Goal: Information Seeking & Learning: Learn about a topic

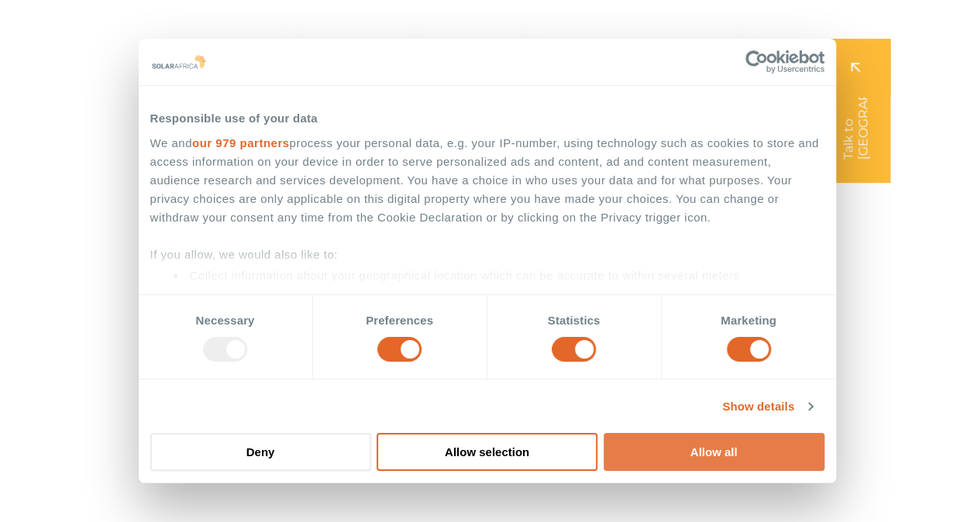
click at [692, 446] on button "Allow all" at bounding box center [714, 452] width 221 height 38
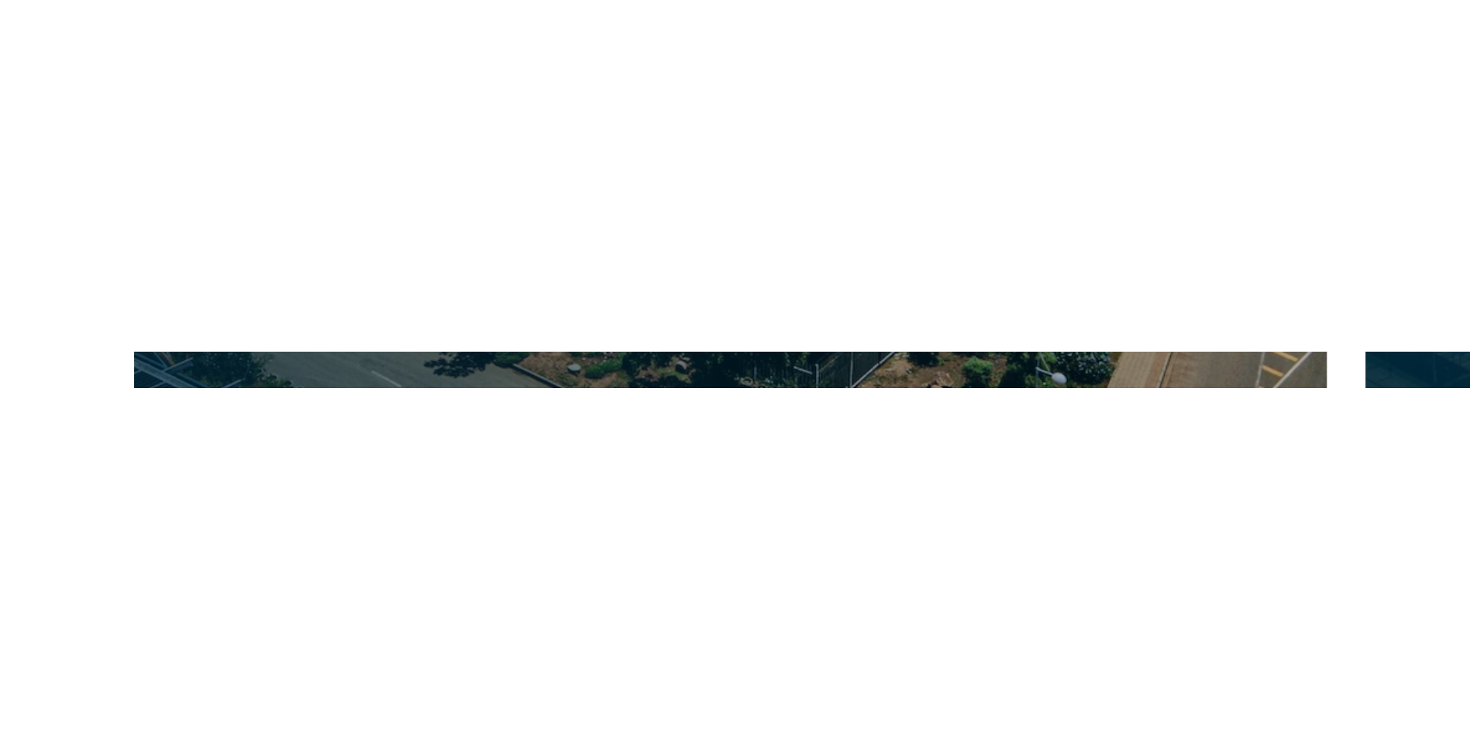
scroll to position [2998, 0]
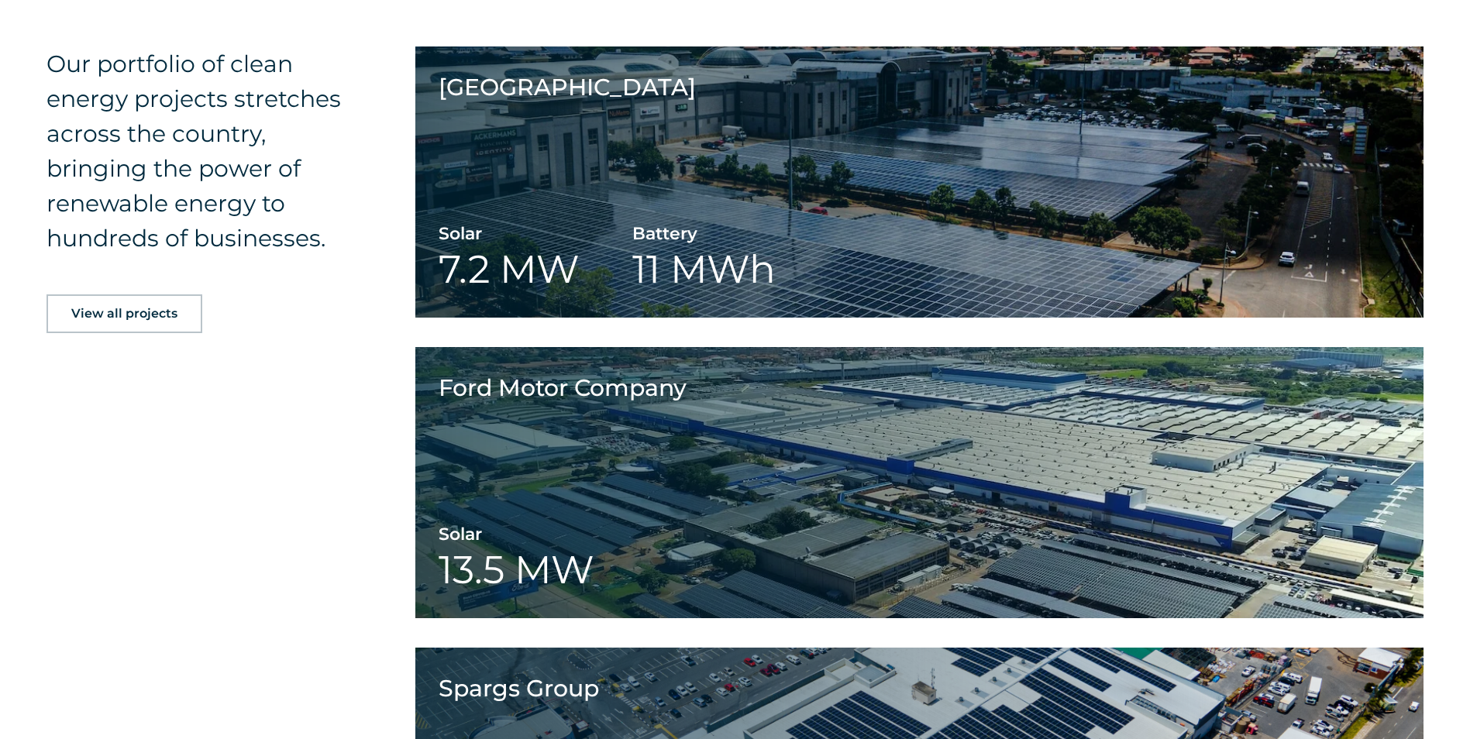
click at [238, 488] on div "Our portfolio of clean energy projects stretches across the country, bringing t…" at bounding box center [735, 503] width 1470 height 989
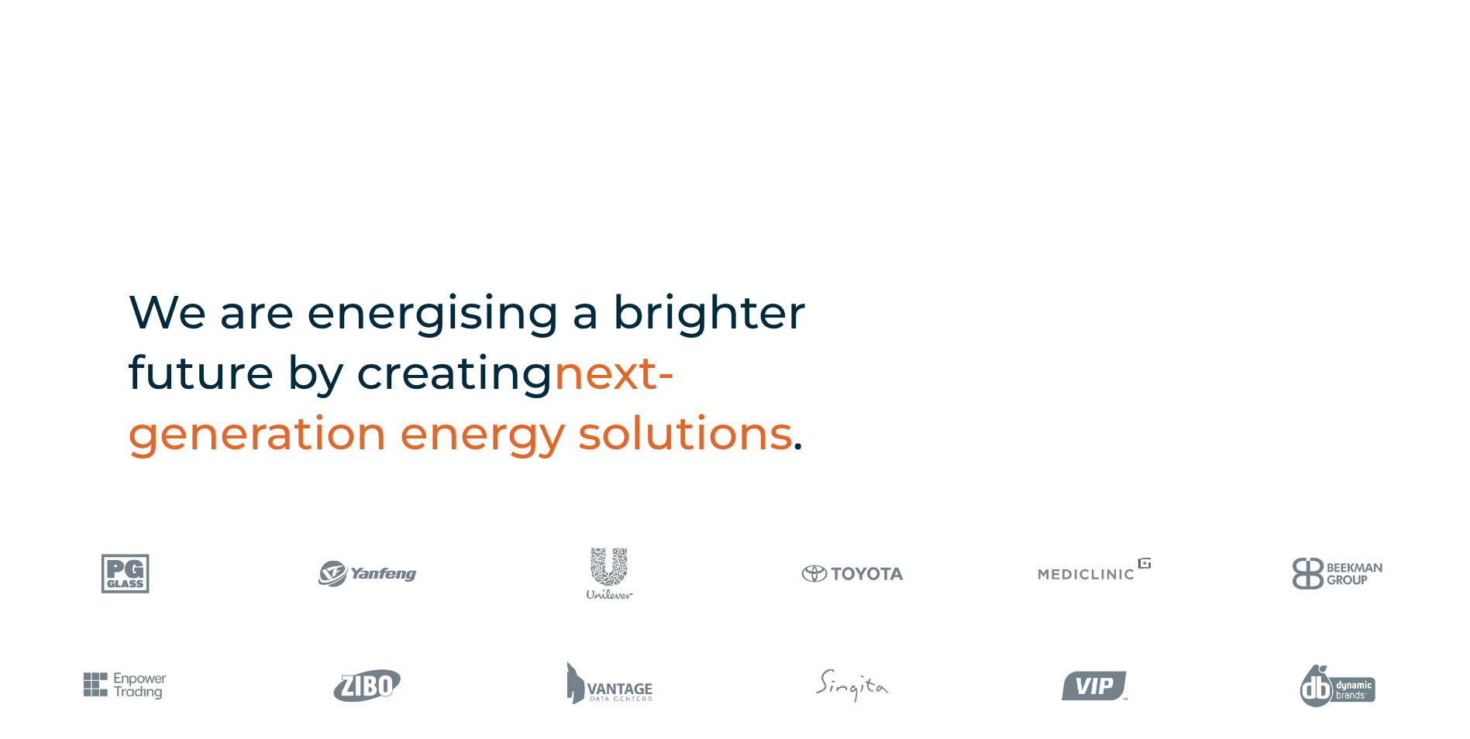
scroll to position [0, 0]
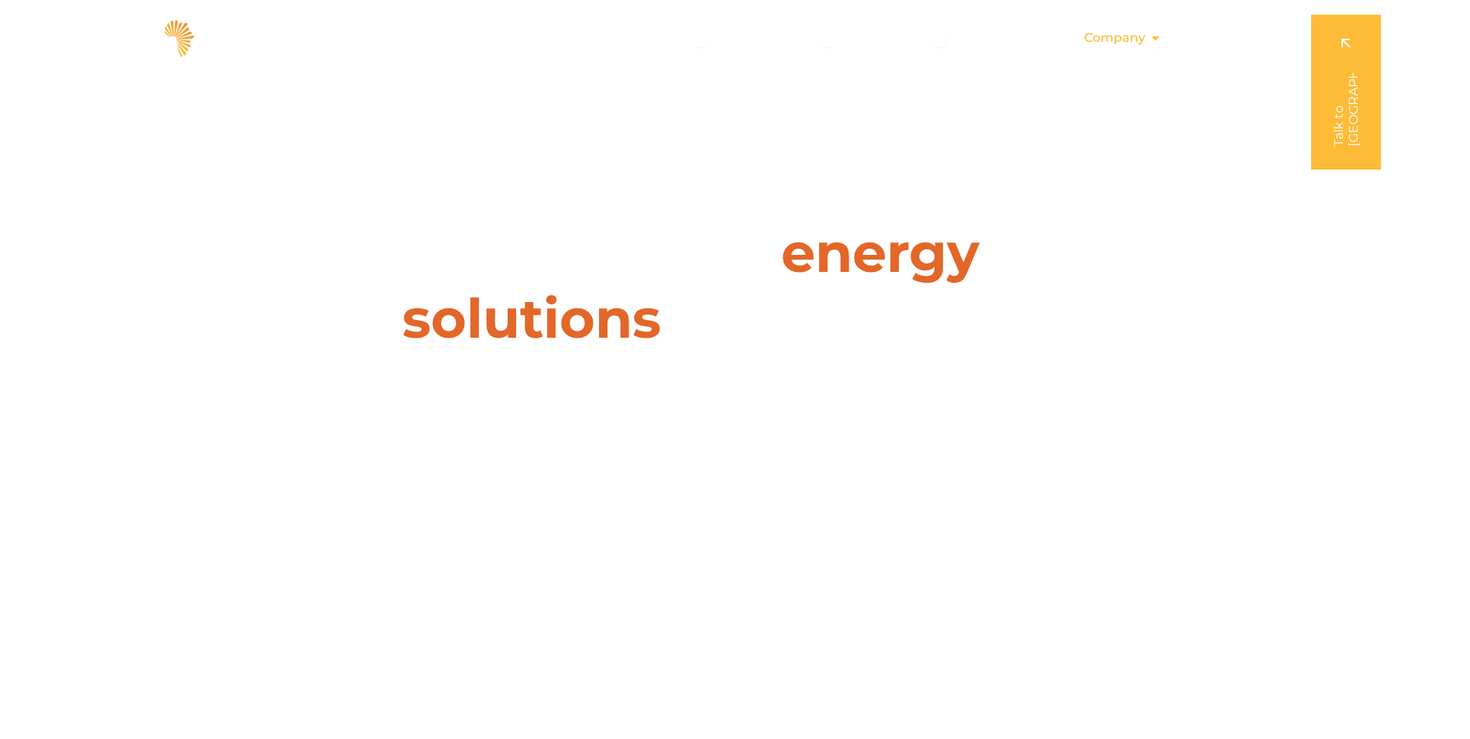
click at [973, 36] on icon "Menu" at bounding box center [1155, 38] width 12 height 12
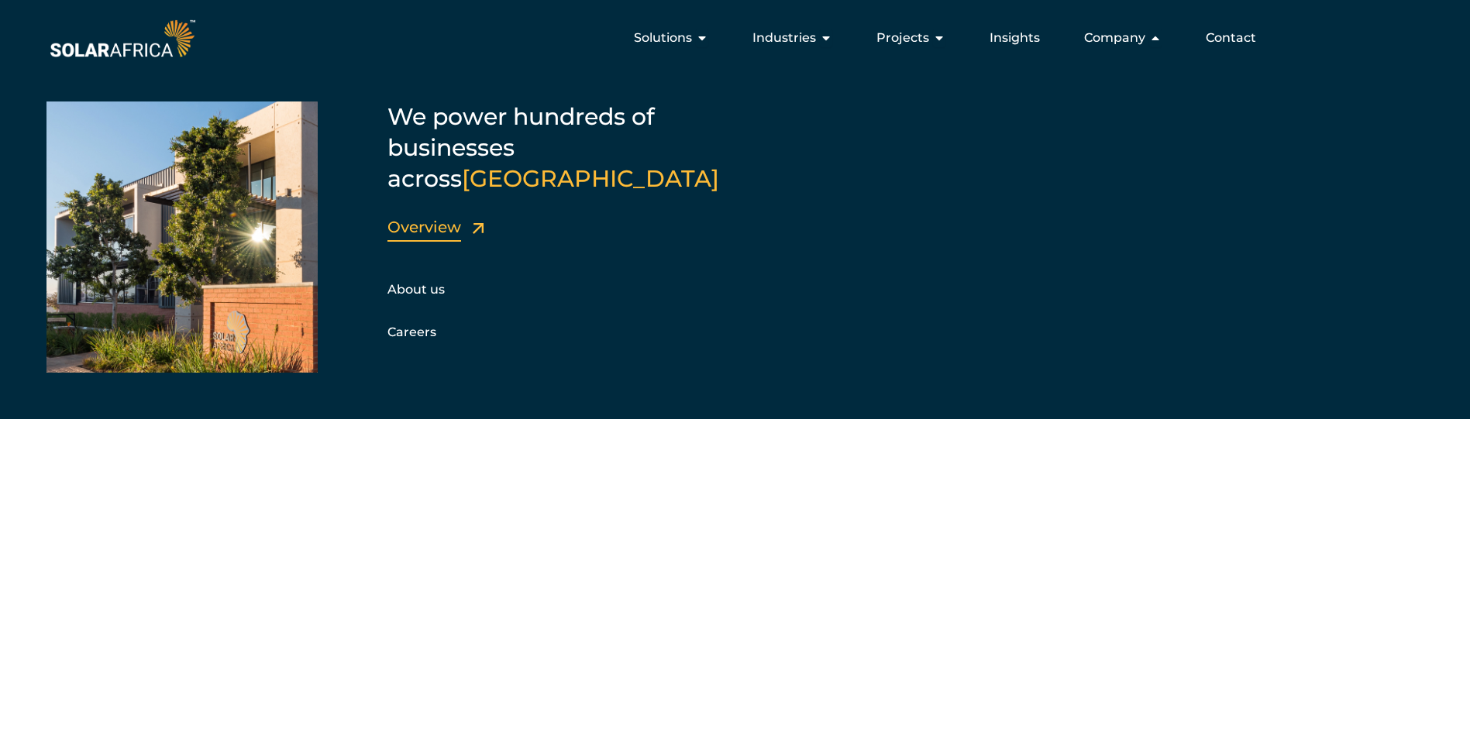
click at [426, 218] on link "Overview" at bounding box center [424, 227] width 74 height 19
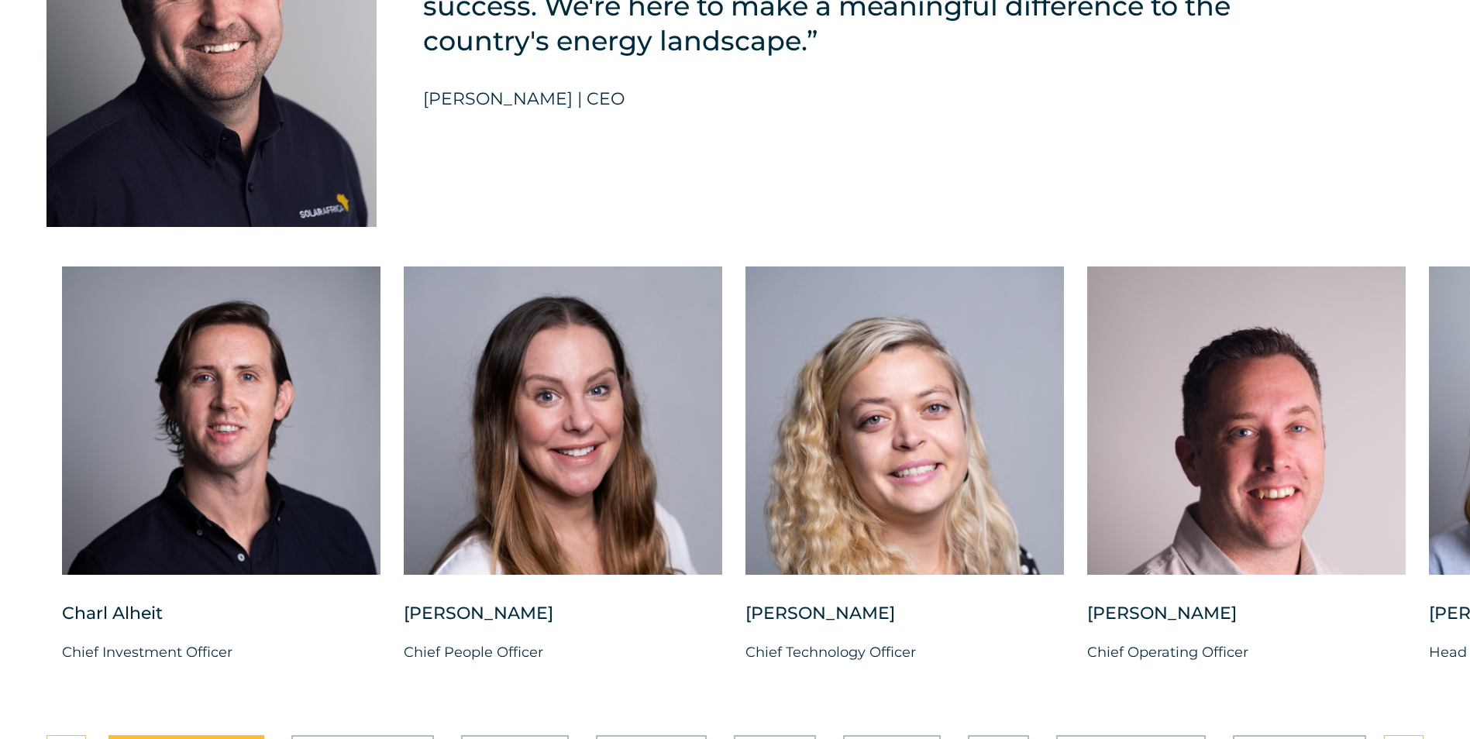
scroll to position [3791, 0]
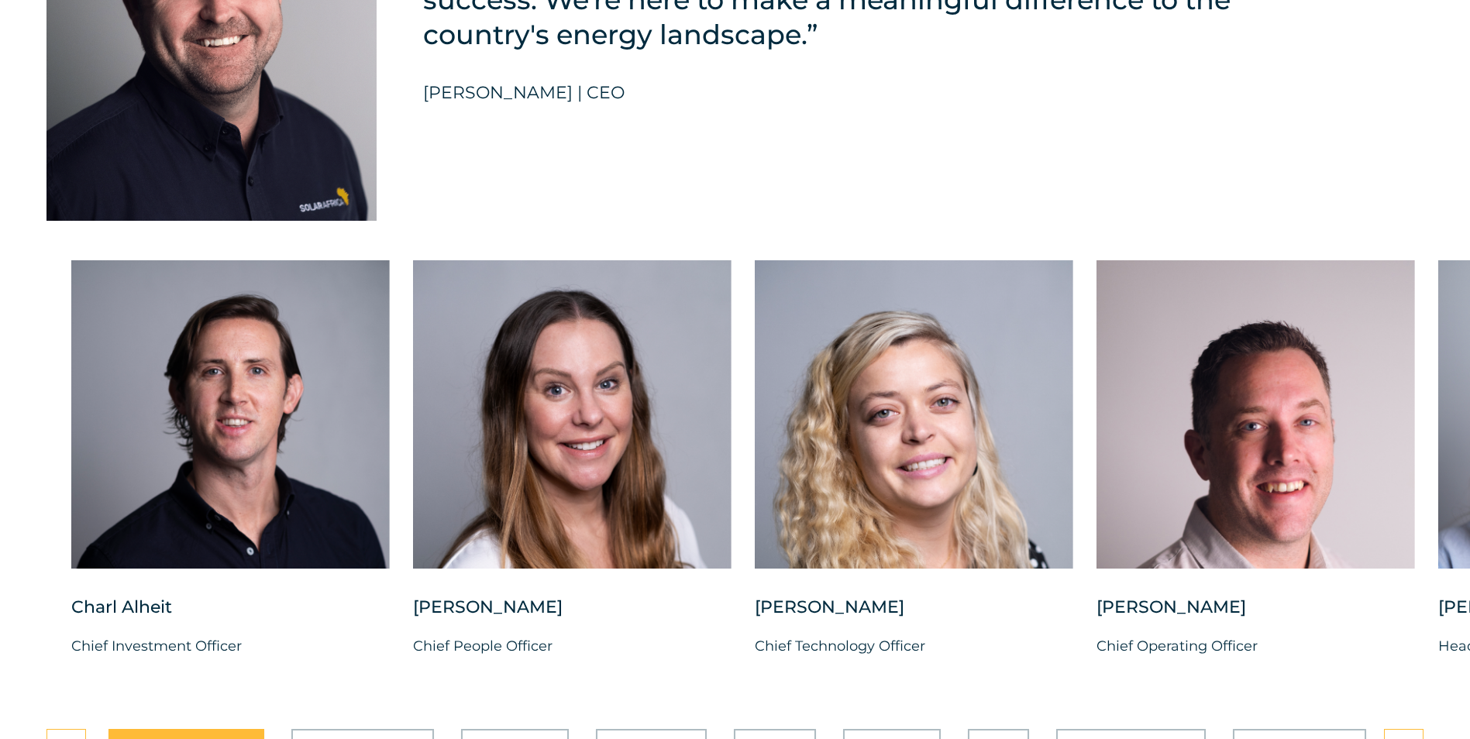
drag, startPoint x: 1438, startPoint y: 494, endPoint x: 1484, endPoint y: 504, distance: 47.0
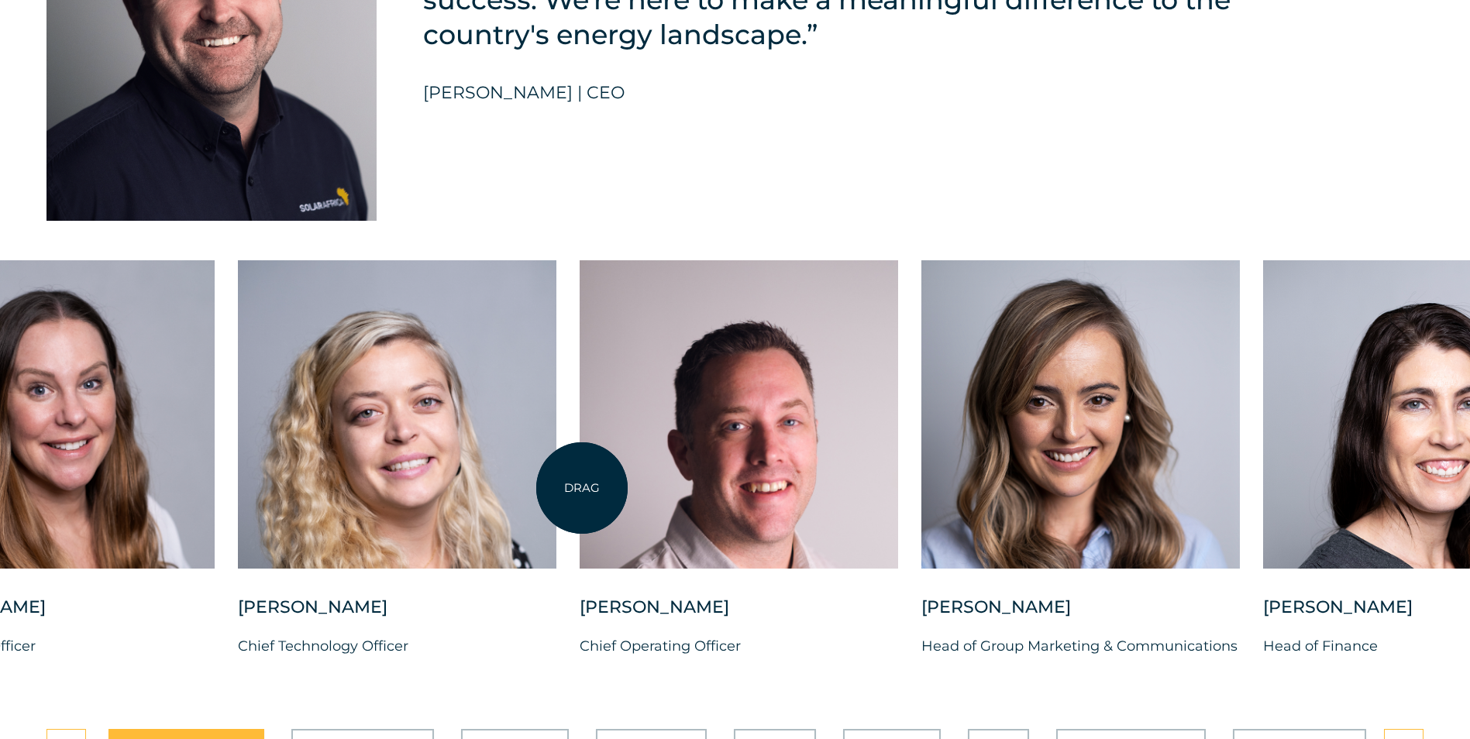
drag, startPoint x: 1089, startPoint y: 474, endPoint x: 582, endPoint y: 488, distance: 507.7
click at [582, 488] on div at bounding box center [739, 414] width 318 height 308
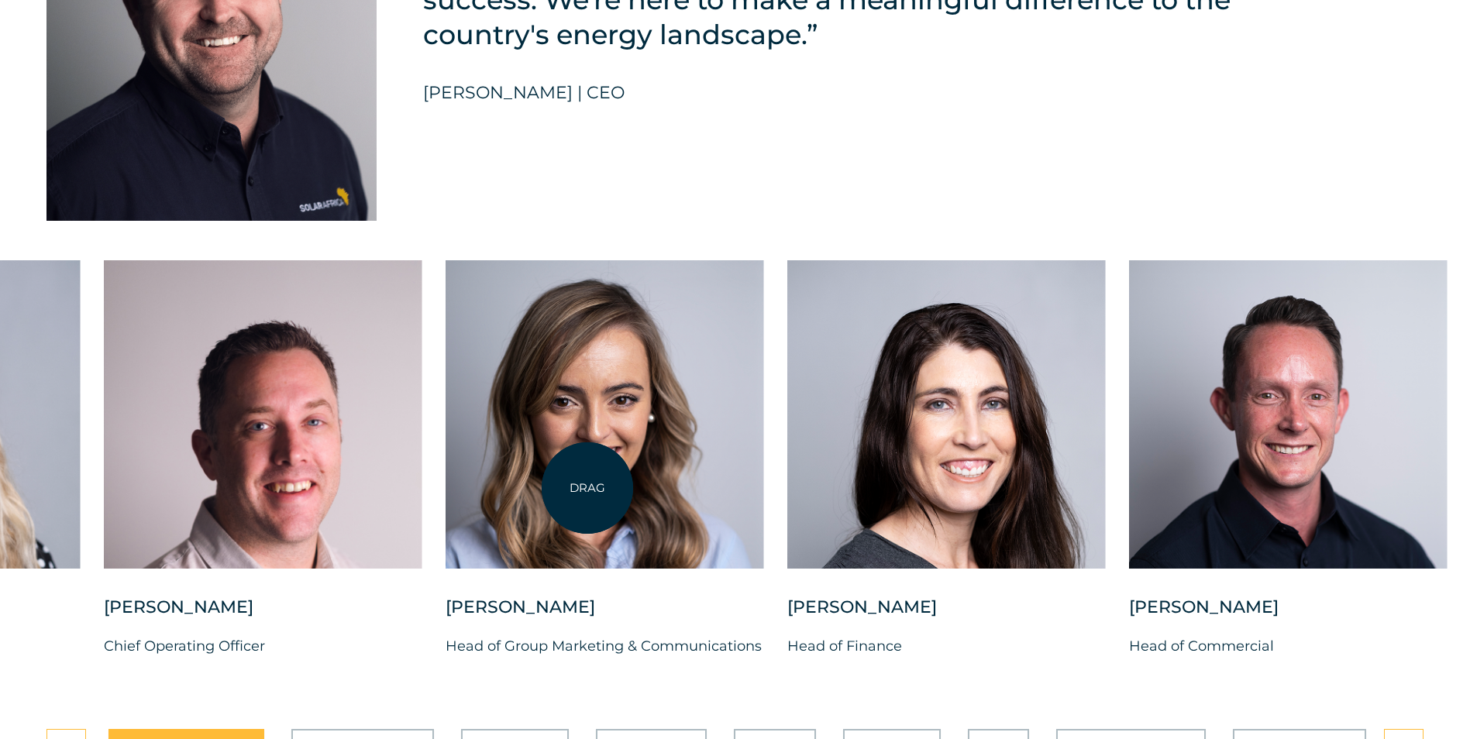
drag, startPoint x: 889, startPoint y: 491, endPoint x: 528, endPoint y: 489, distance: 361.0
click at [528, 489] on div at bounding box center [604, 414] width 318 height 308
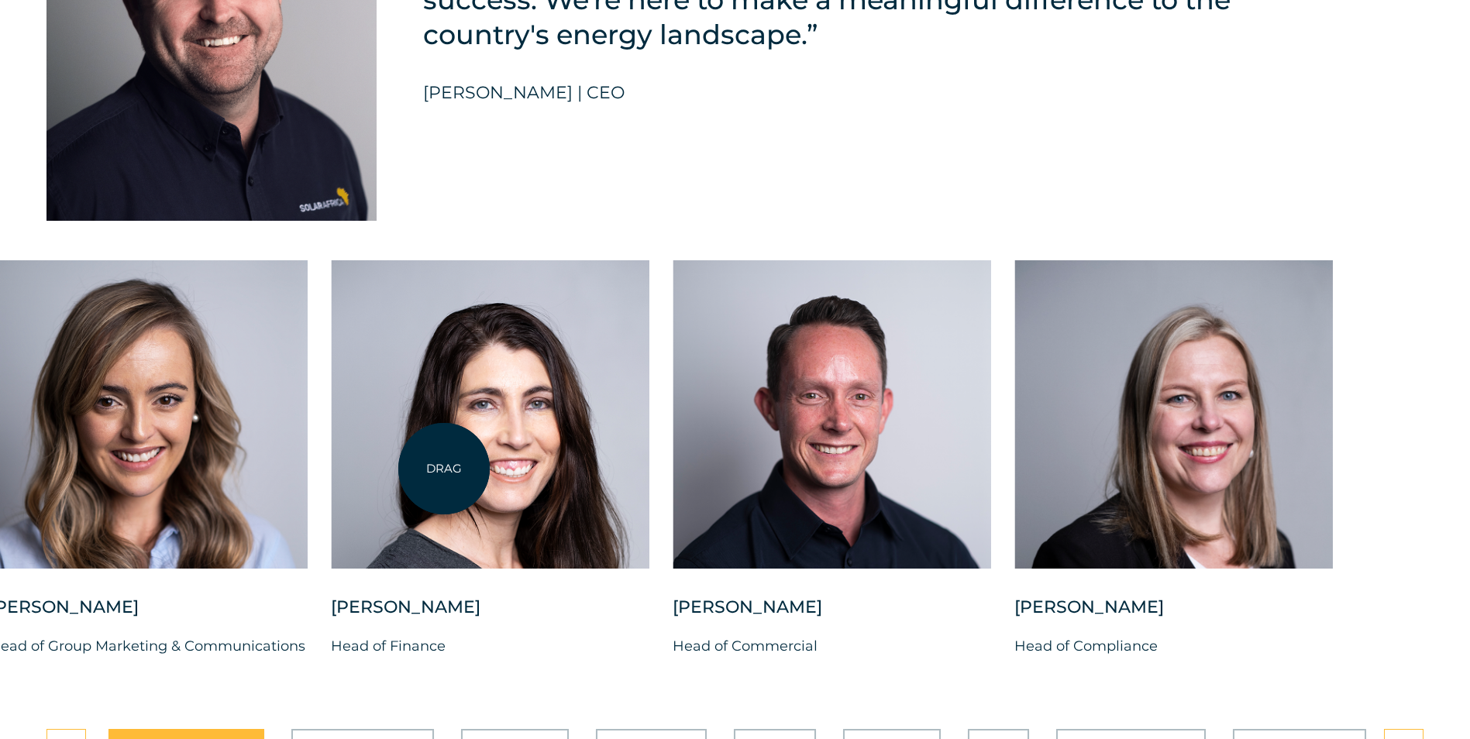
drag, startPoint x: 855, startPoint y: 496, endPoint x: 438, endPoint y: 471, distance: 418.3
click at [438, 471] on div at bounding box center [490, 414] width 318 height 308
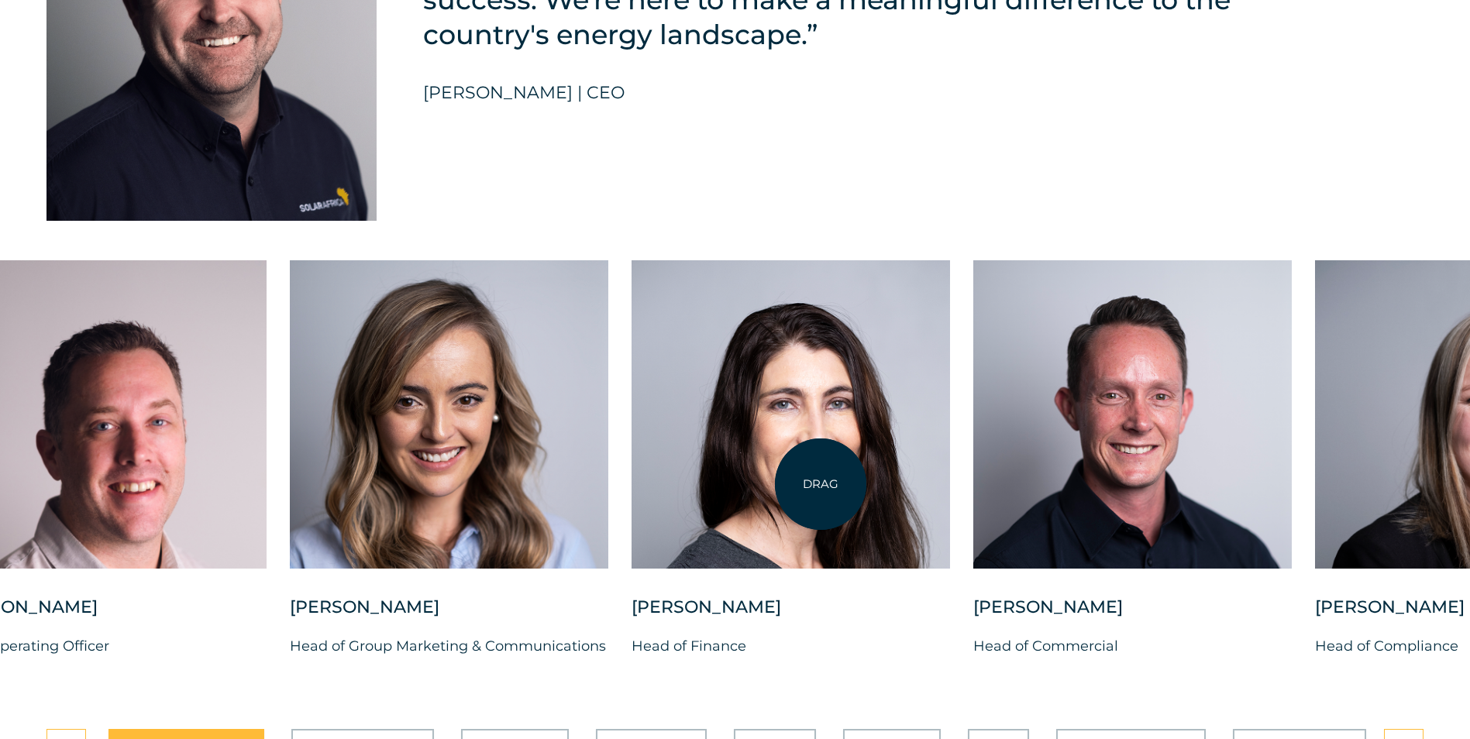
drag, startPoint x: 593, startPoint y: 483, endPoint x: 820, endPoint y: 484, distance: 227.8
click at [820, 484] on div at bounding box center [790, 414] width 318 height 308
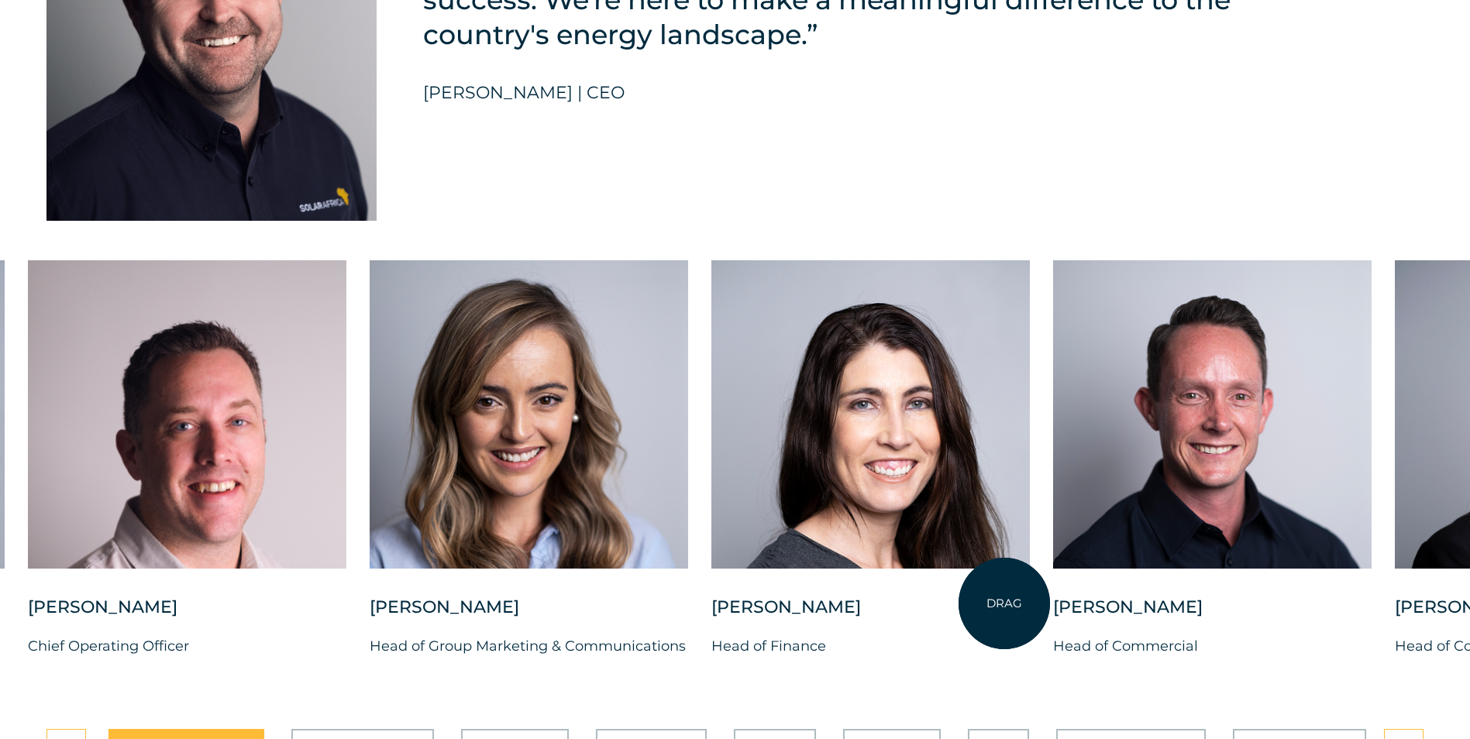
drag, startPoint x: 1038, startPoint y: 652, endPoint x: 1106, endPoint y: 614, distance: 77.4
click at [1030, 614] on div "Belinda Grobler Head of Finance" at bounding box center [870, 639] width 318 height 87
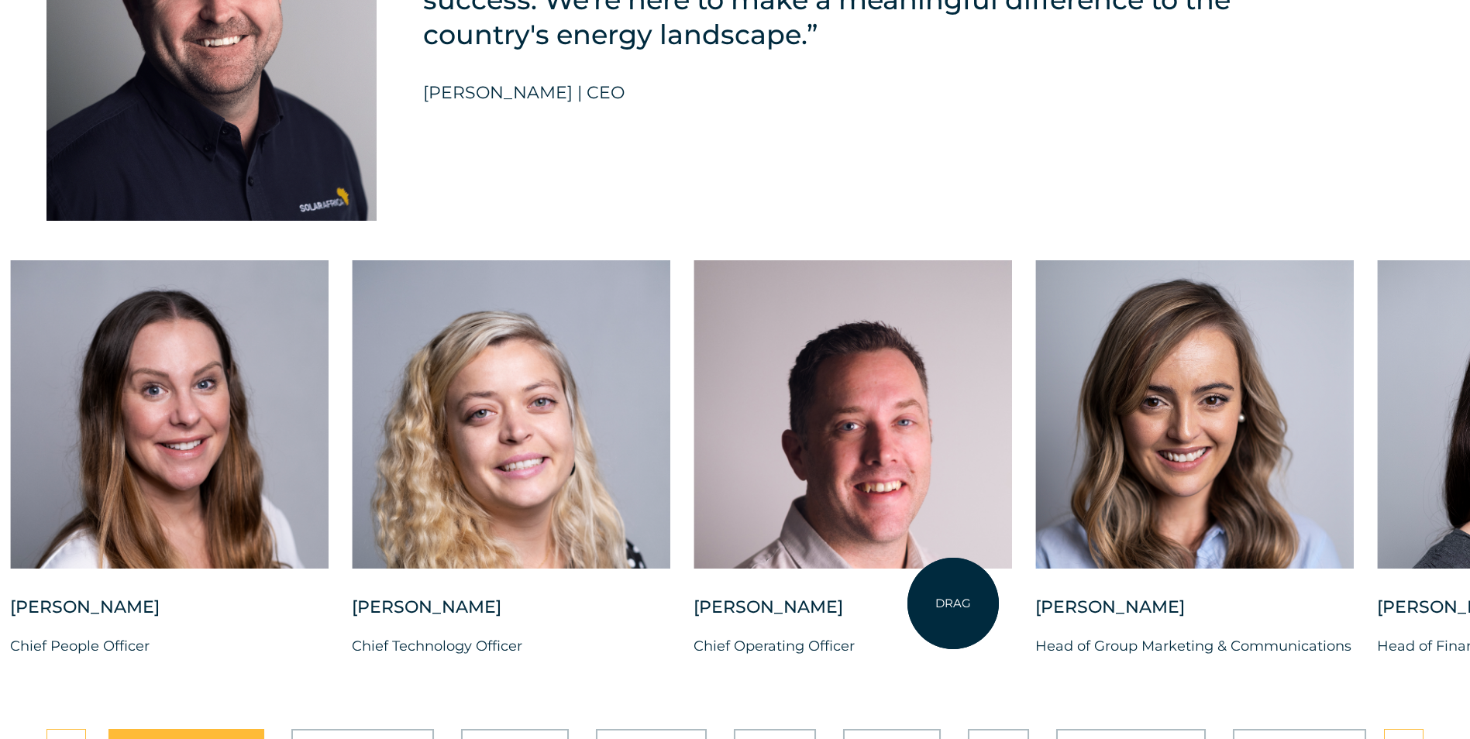
drag, startPoint x: 617, startPoint y: 582, endPoint x: 1008, endPoint y: 606, distance: 391.2
click at [1008, 596] on div at bounding box center [852, 427] width 318 height 335
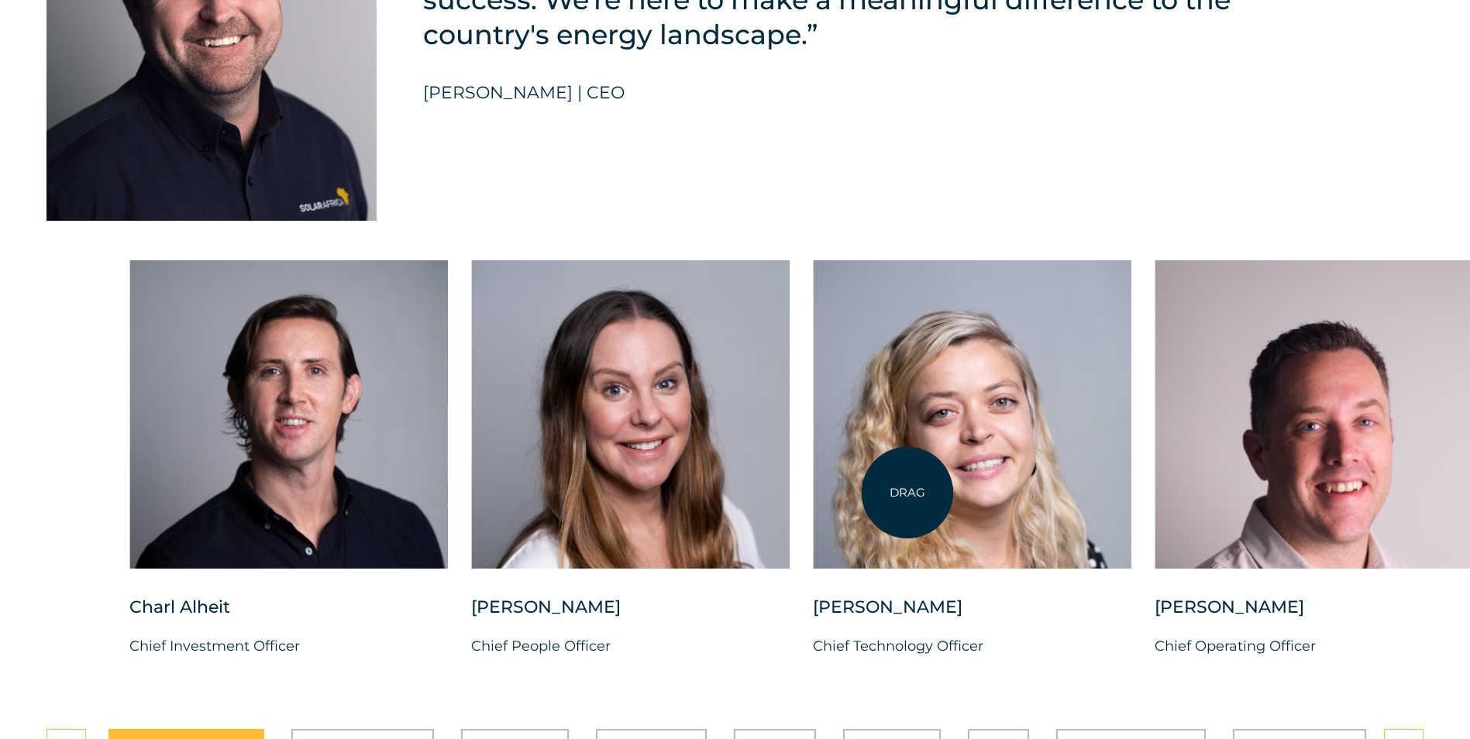
drag, startPoint x: 569, startPoint y: 512, endPoint x: 907, endPoint y: 493, distance: 339.1
click at [907, 493] on div "Charl Alheit Chief Investment Officer Candice Seggie Chief People Officer Suné …" at bounding box center [1495, 471] width 2857 height 422
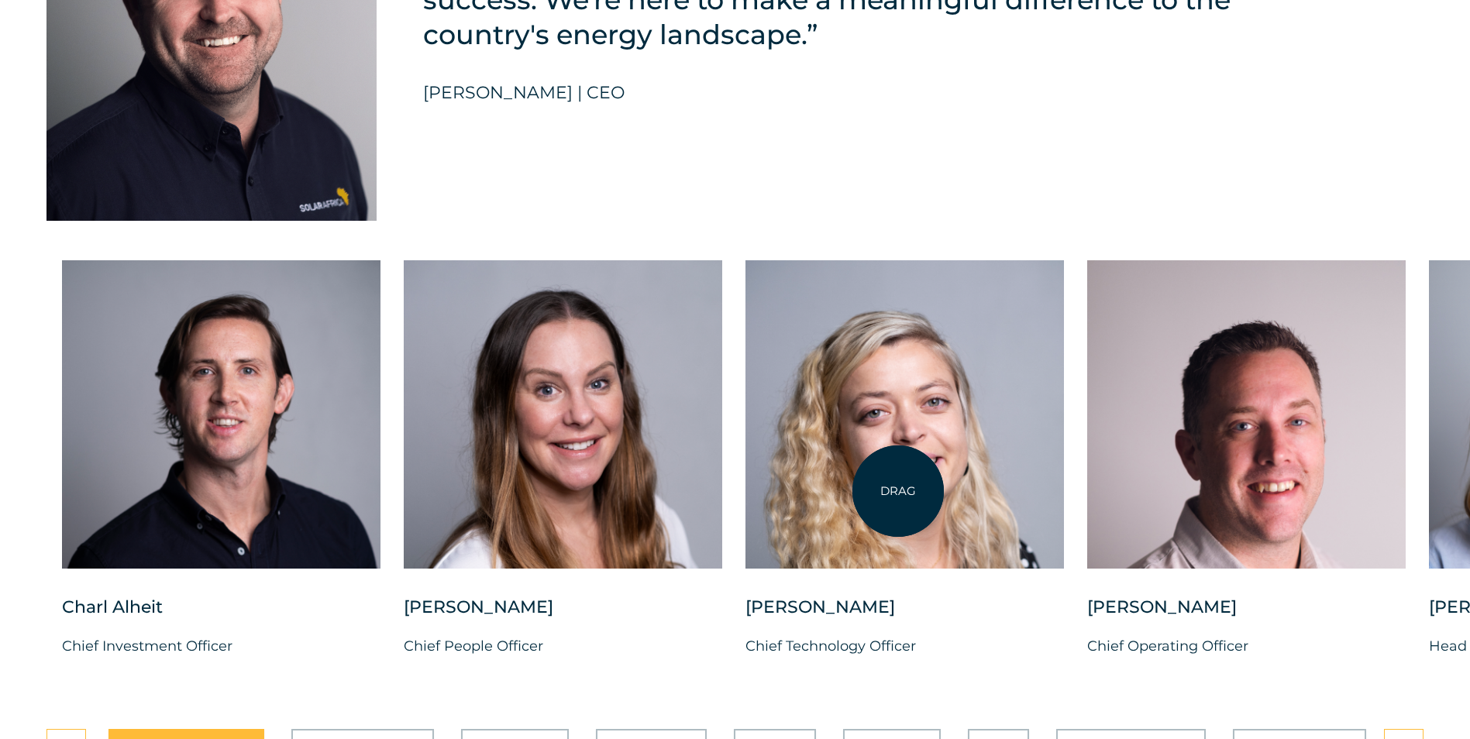
drag, startPoint x: 898, startPoint y: 491, endPoint x: 300, endPoint y: 448, distance: 599.7
click at [745, 448] on div at bounding box center [904, 414] width 318 height 308
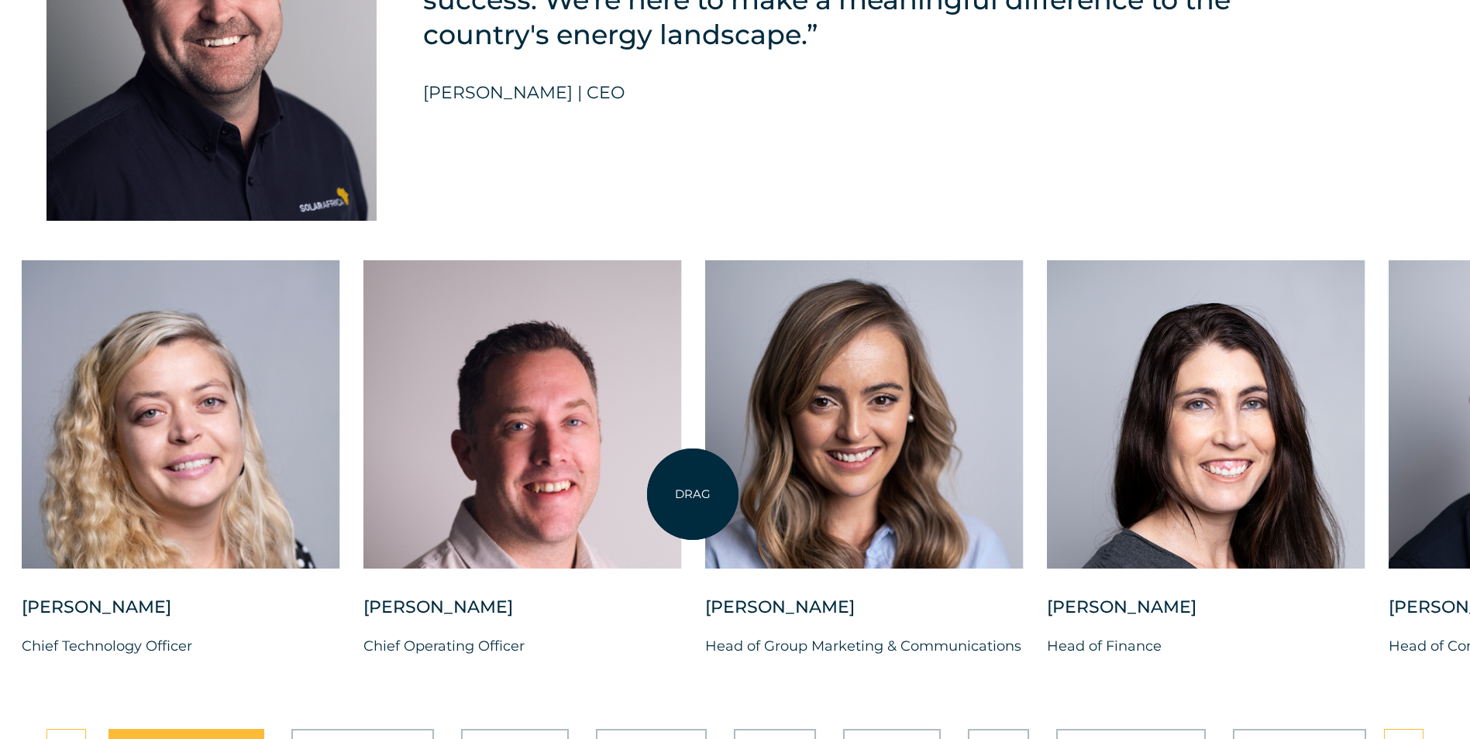
drag, startPoint x: 743, startPoint y: 490, endPoint x: 325, endPoint y: 439, distance: 420.7
click at [325, 439] on div "Charl Alheit Chief Investment Officer Candice Seggie Chief People Officer Suné …" at bounding box center [704, 471] width 2857 height 422
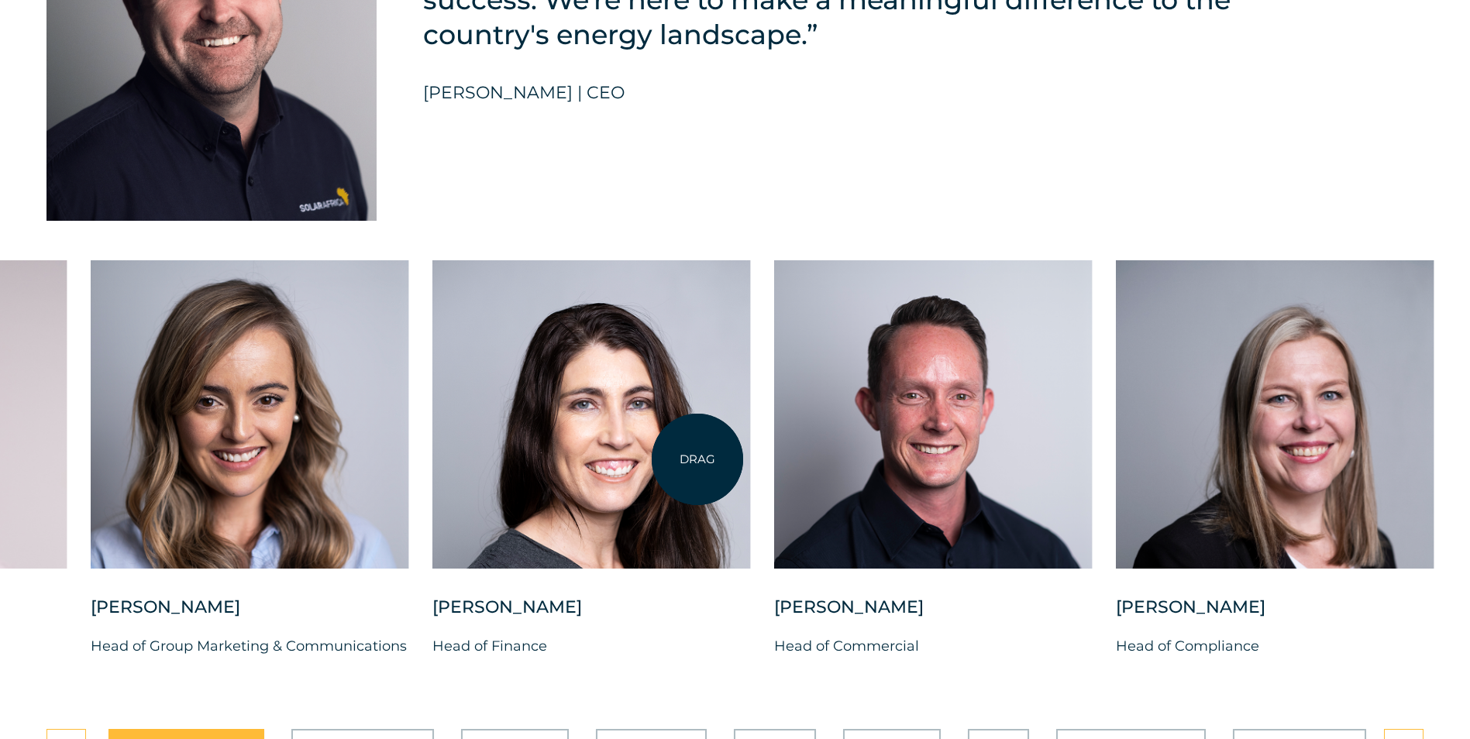
drag, startPoint x: 697, startPoint y: 459, endPoint x: 441, endPoint y: 449, distance: 256.6
click at [441, 449] on div at bounding box center [591, 414] width 318 height 308
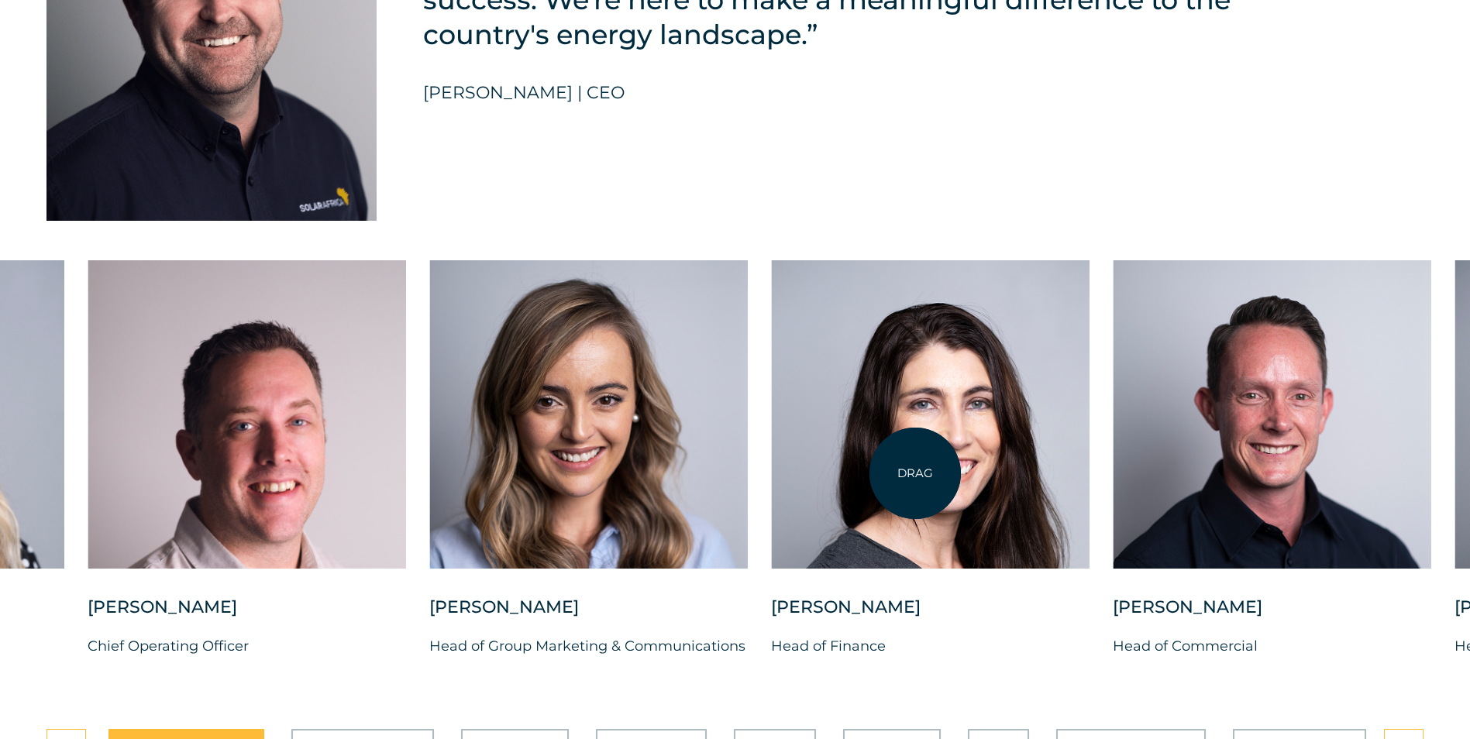
drag, startPoint x: 542, startPoint y: 463, endPoint x: 965, endPoint y: 480, distance: 424.1
click at [965, 480] on div at bounding box center [930, 414] width 318 height 308
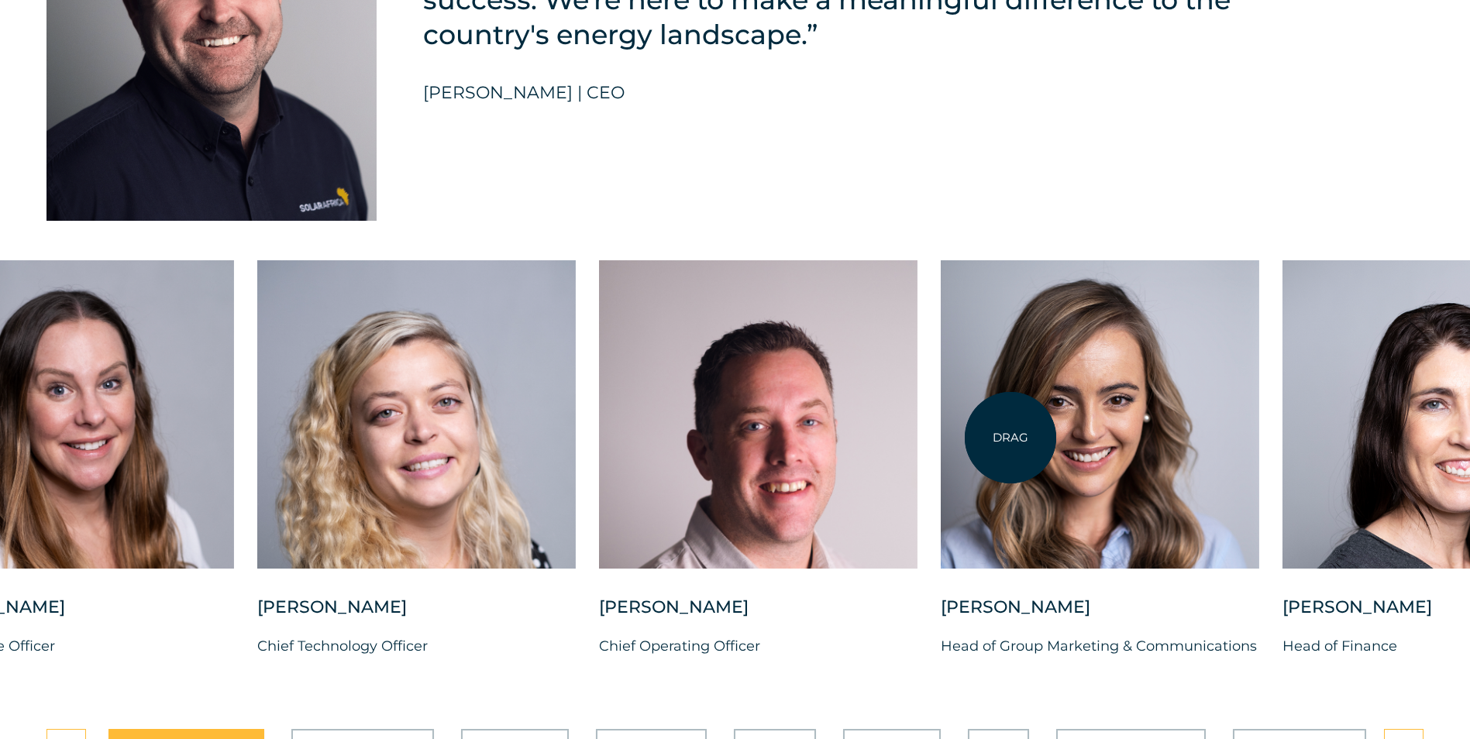
drag, startPoint x: 862, startPoint y: 432, endPoint x: 1230, endPoint y: 450, distance: 368.5
click at [1230, 450] on div at bounding box center [1100, 414] width 318 height 308
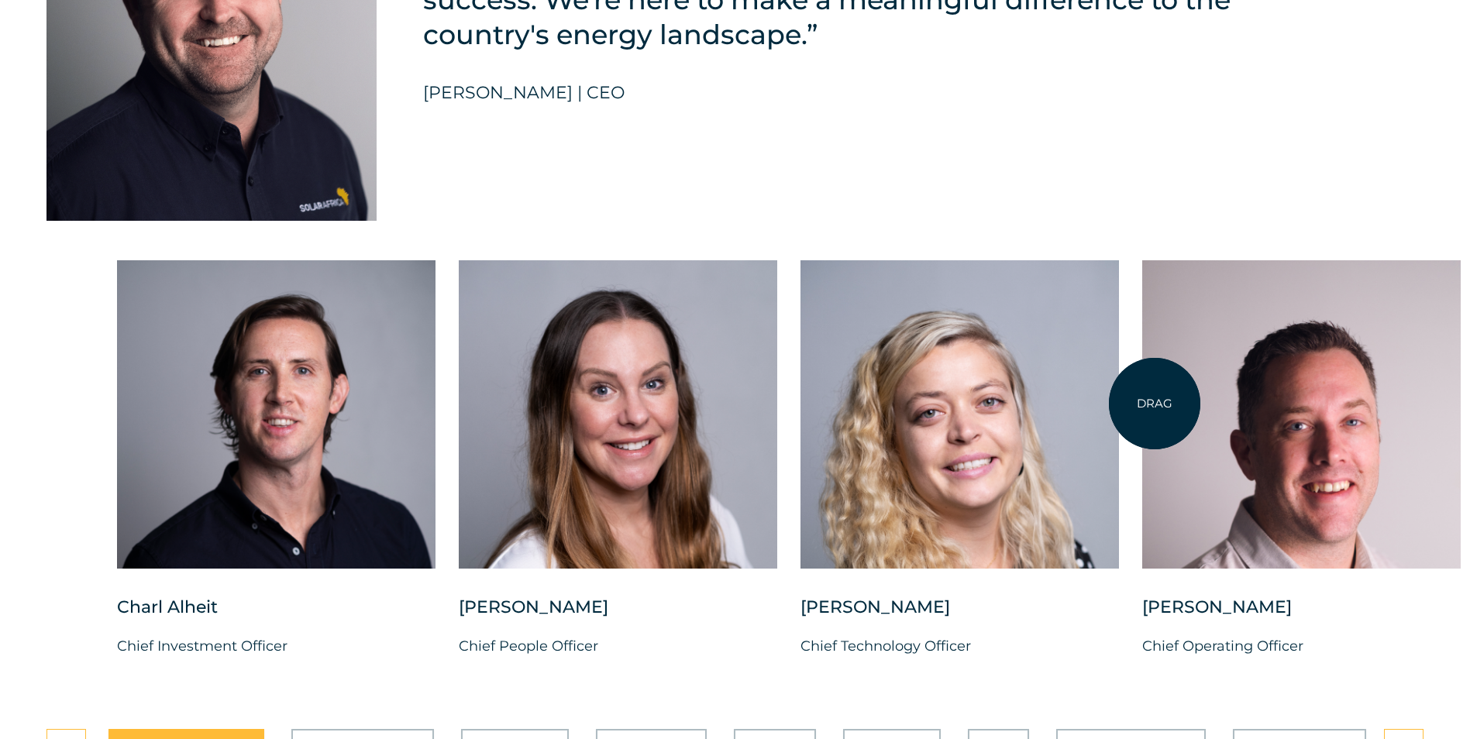
drag, startPoint x: 879, startPoint y: 410, endPoint x: 1274, endPoint y: 401, distance: 394.5
click at [1274, 401] on div "Charl Alheit Chief Investment Officer Candice Seggie Chief People Officer Suné …" at bounding box center [1483, 471] width 2857 height 422
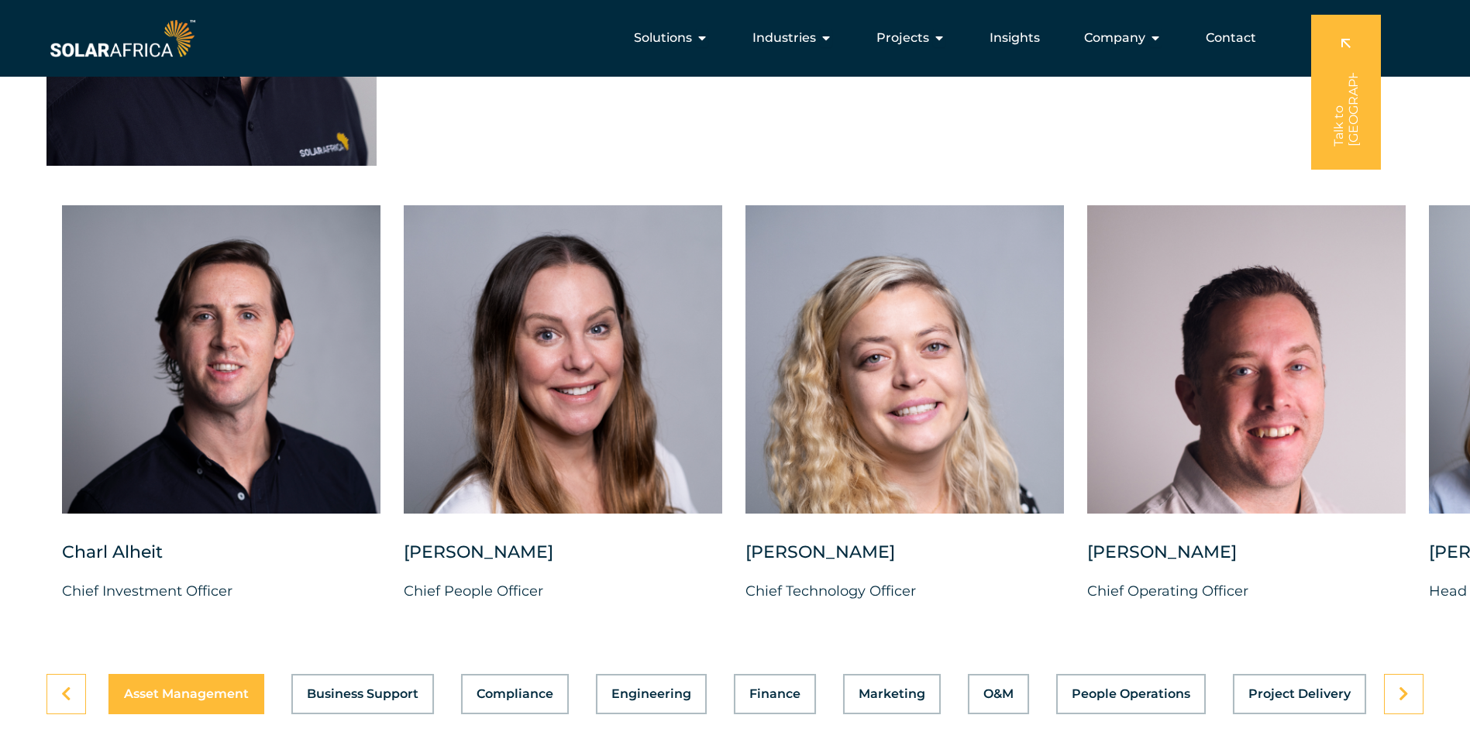
scroll to position [3839, 0]
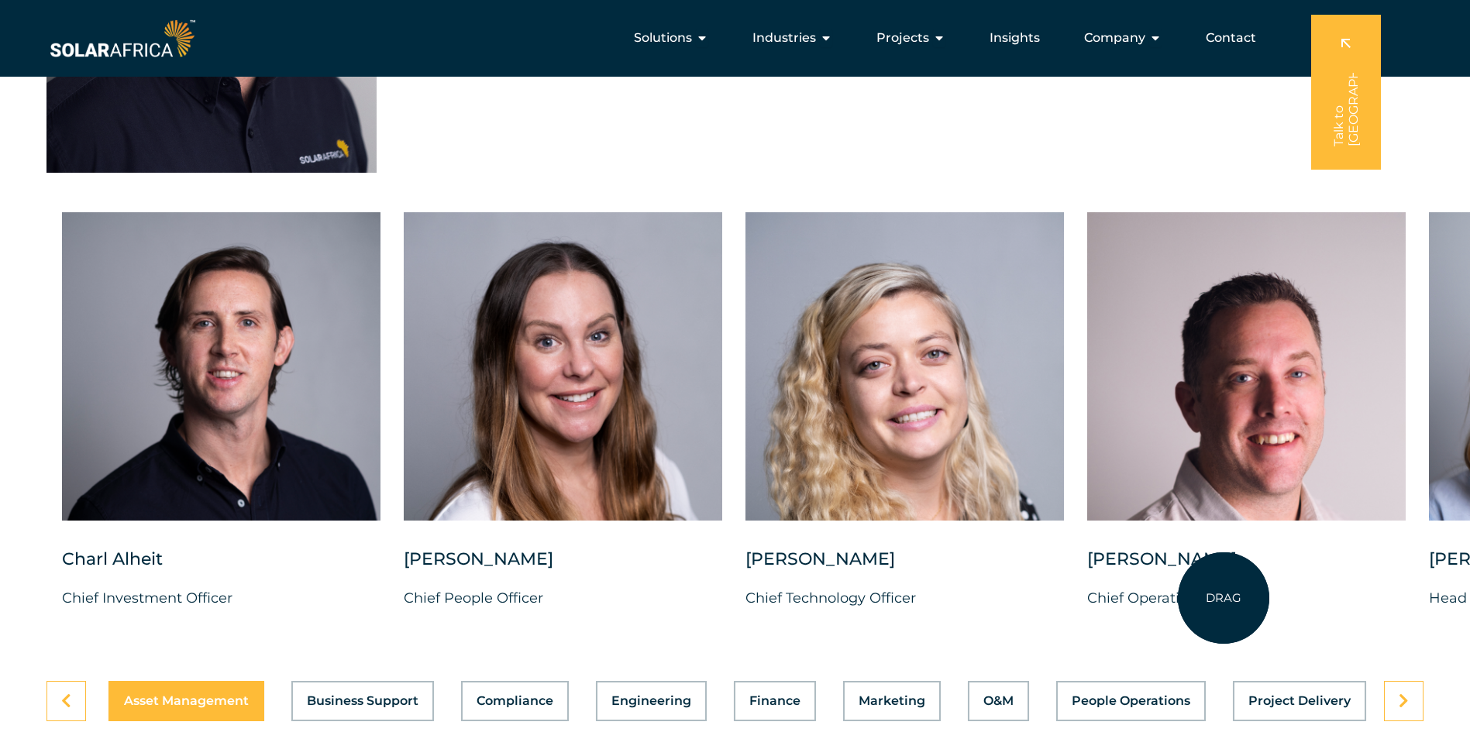
drag, startPoint x: 1323, startPoint y: 593, endPoint x: 1223, endPoint y: 598, distance: 99.3
click at [1223, 598] on div "Vincent Labuschagne Chief Operating Officer" at bounding box center [1246, 591] width 318 height 87
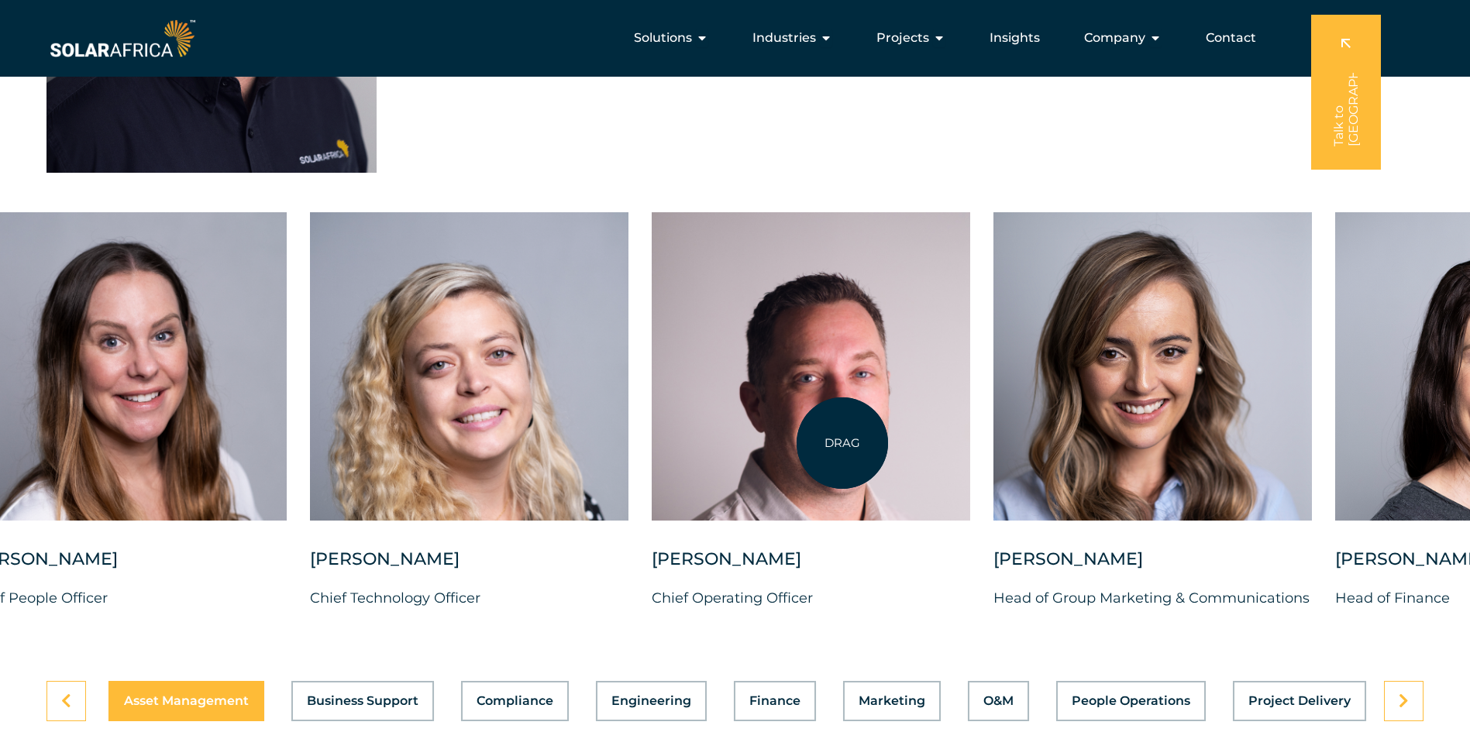
drag, startPoint x: 1278, startPoint y: 456, endPoint x: 837, endPoint y: 443, distance: 441.0
click at [837, 443] on div at bounding box center [811, 366] width 318 height 308
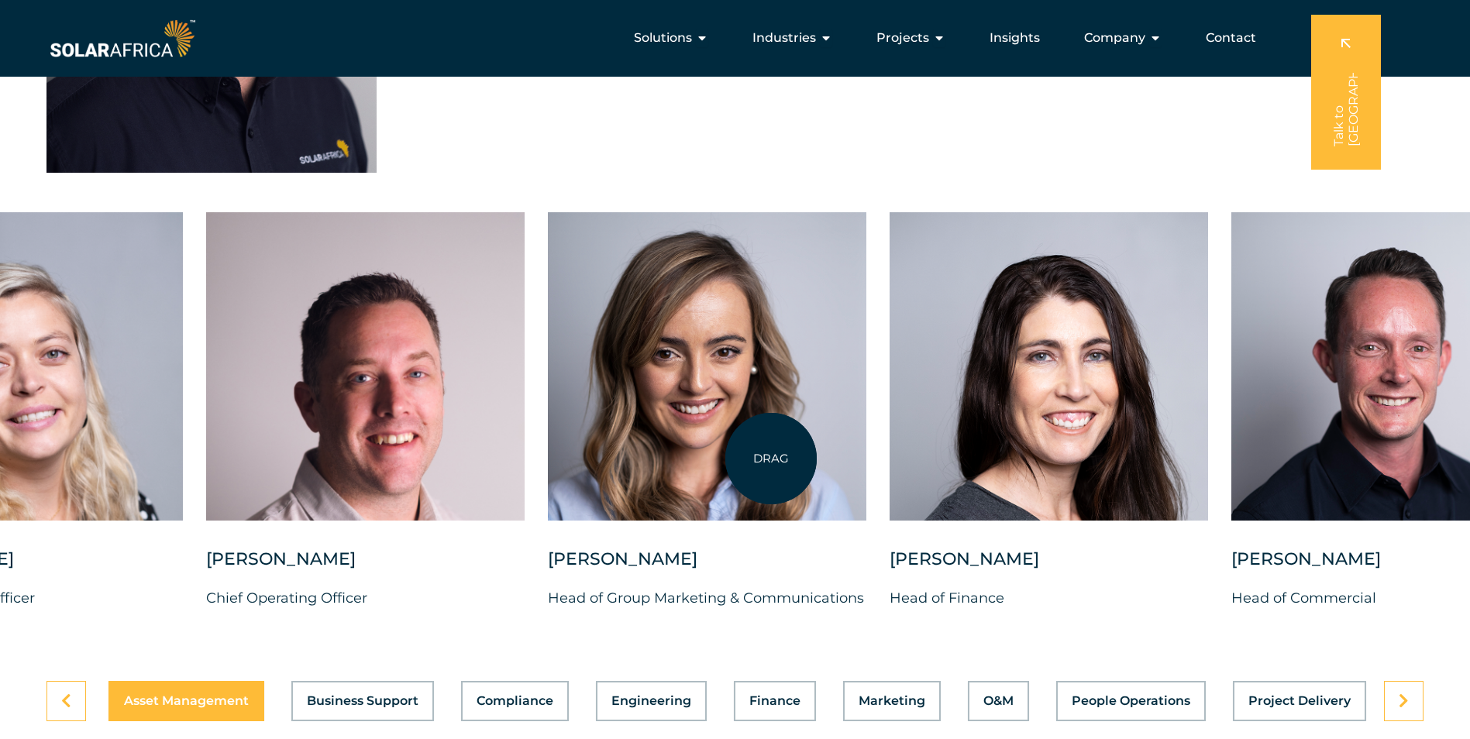
drag, startPoint x: 968, startPoint y: 453, endPoint x: 763, endPoint y: 459, distance: 205.4
click at [763, 459] on div at bounding box center [707, 366] width 318 height 308
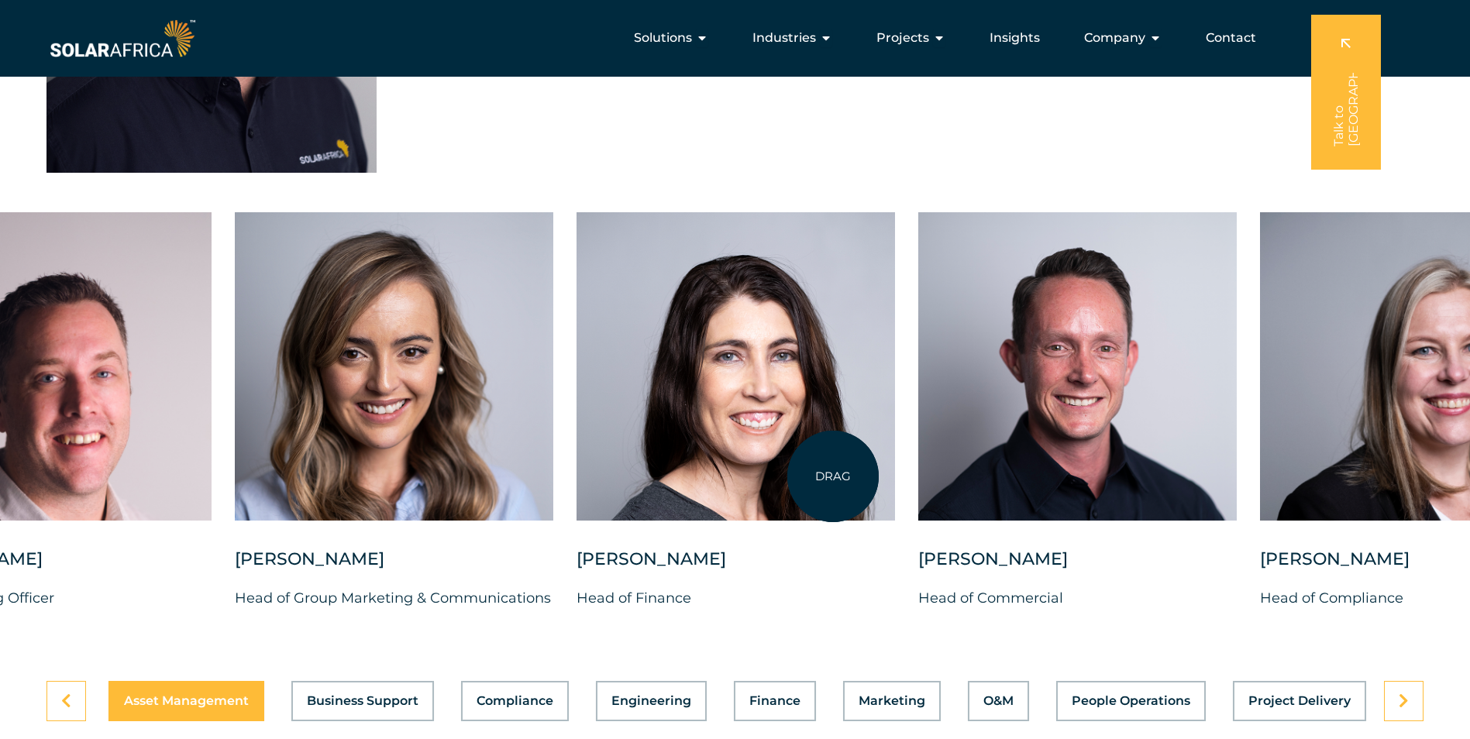
drag, startPoint x: 1002, startPoint y: 474, endPoint x: 831, endPoint y: 476, distance: 170.5
click at [831, 476] on div at bounding box center [735, 366] width 318 height 308
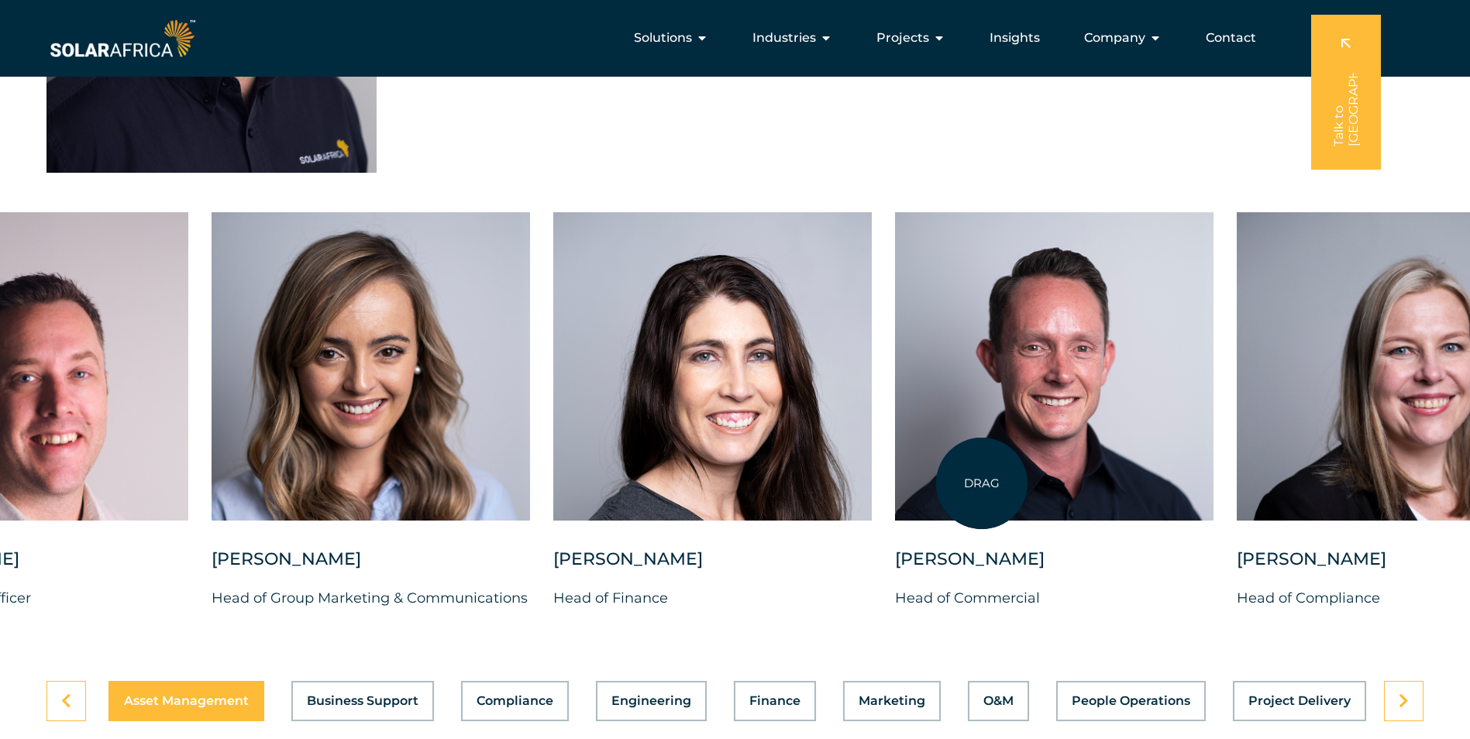
drag, startPoint x: 832, startPoint y: 477, endPoint x: 1316, endPoint y: 571, distance: 493.2
click at [1213, 571] on div "Brandon Horn Head of Commercial" at bounding box center [1054, 423] width 318 height 422
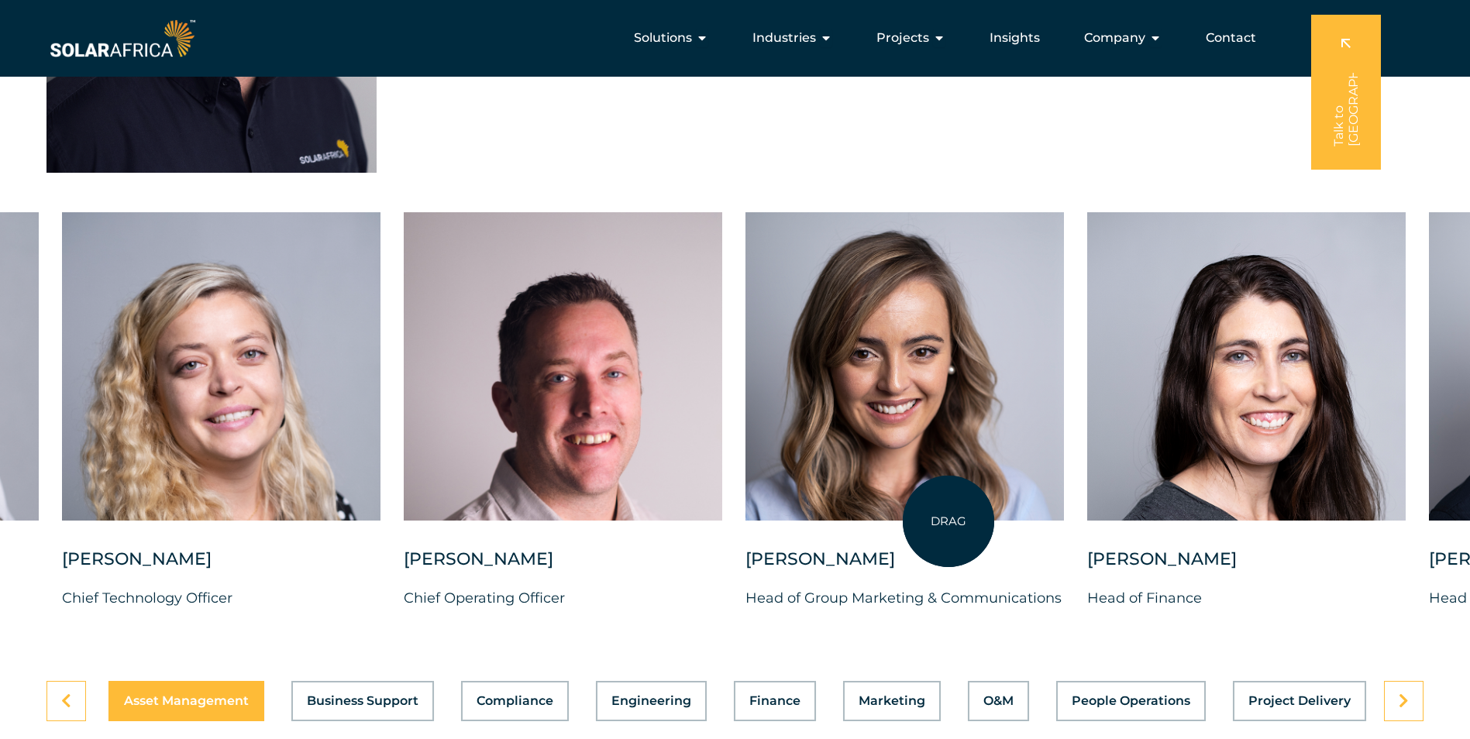
drag, startPoint x: 1367, startPoint y: 525, endPoint x: 1481, endPoint y: 552, distance: 116.9
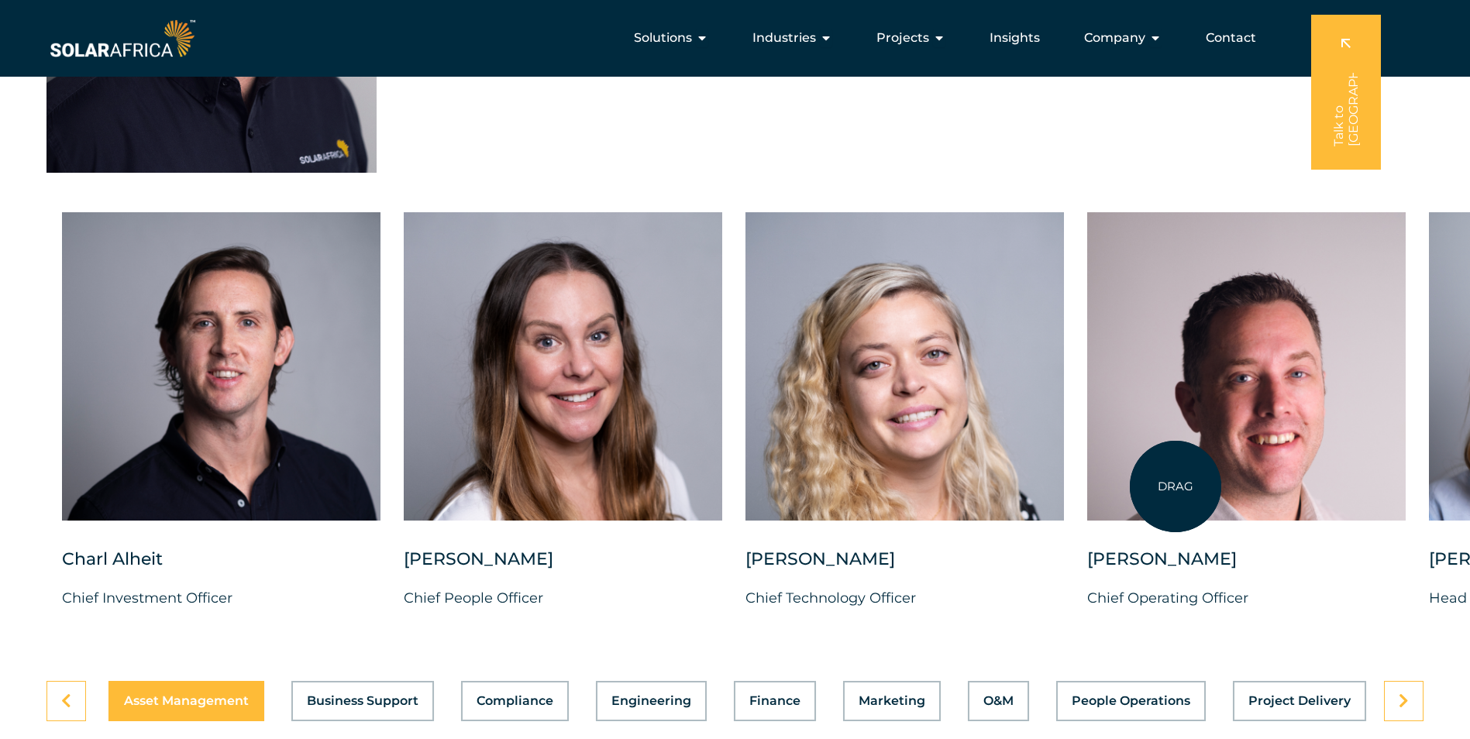
drag, startPoint x: 1206, startPoint y: 475, endPoint x: 1481, endPoint y: 480, distance: 275.1
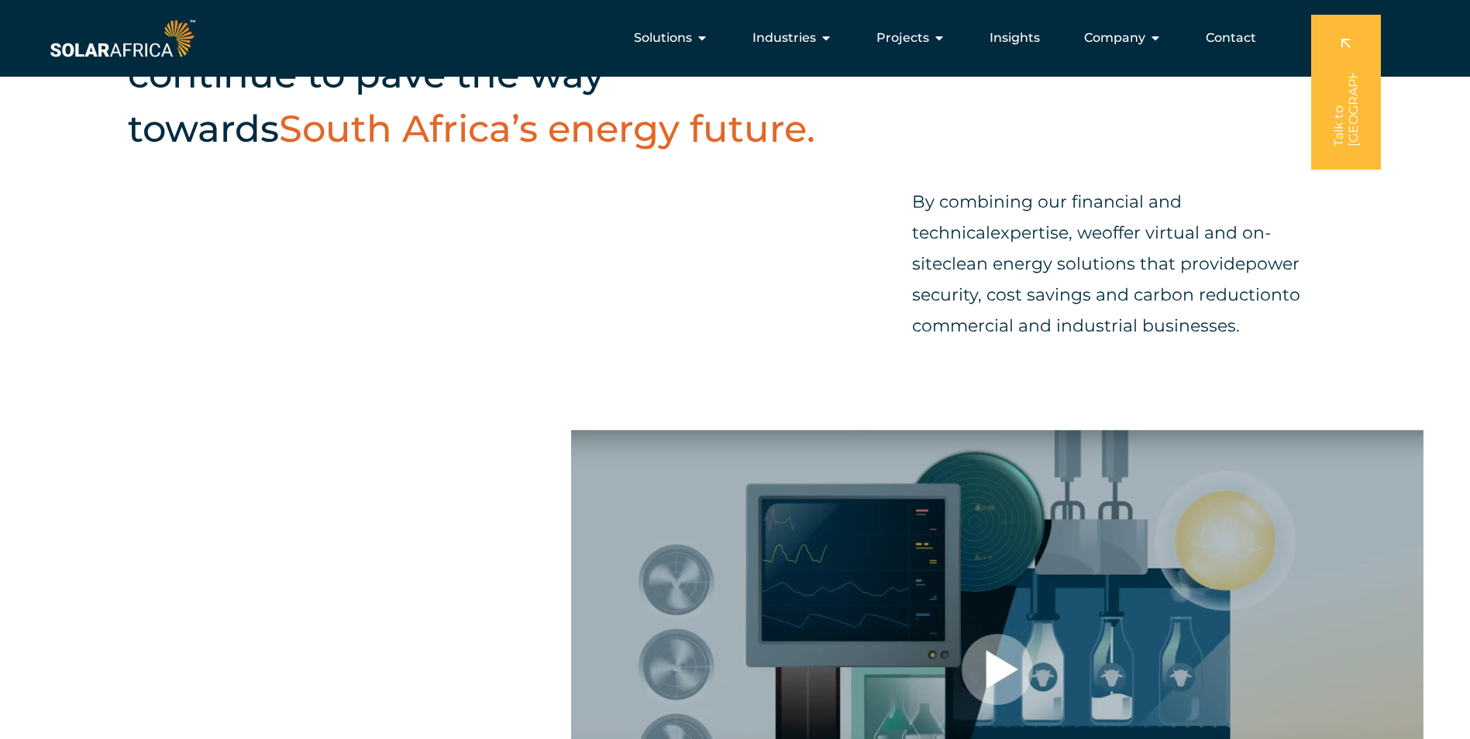
scroll to position [0, 0]
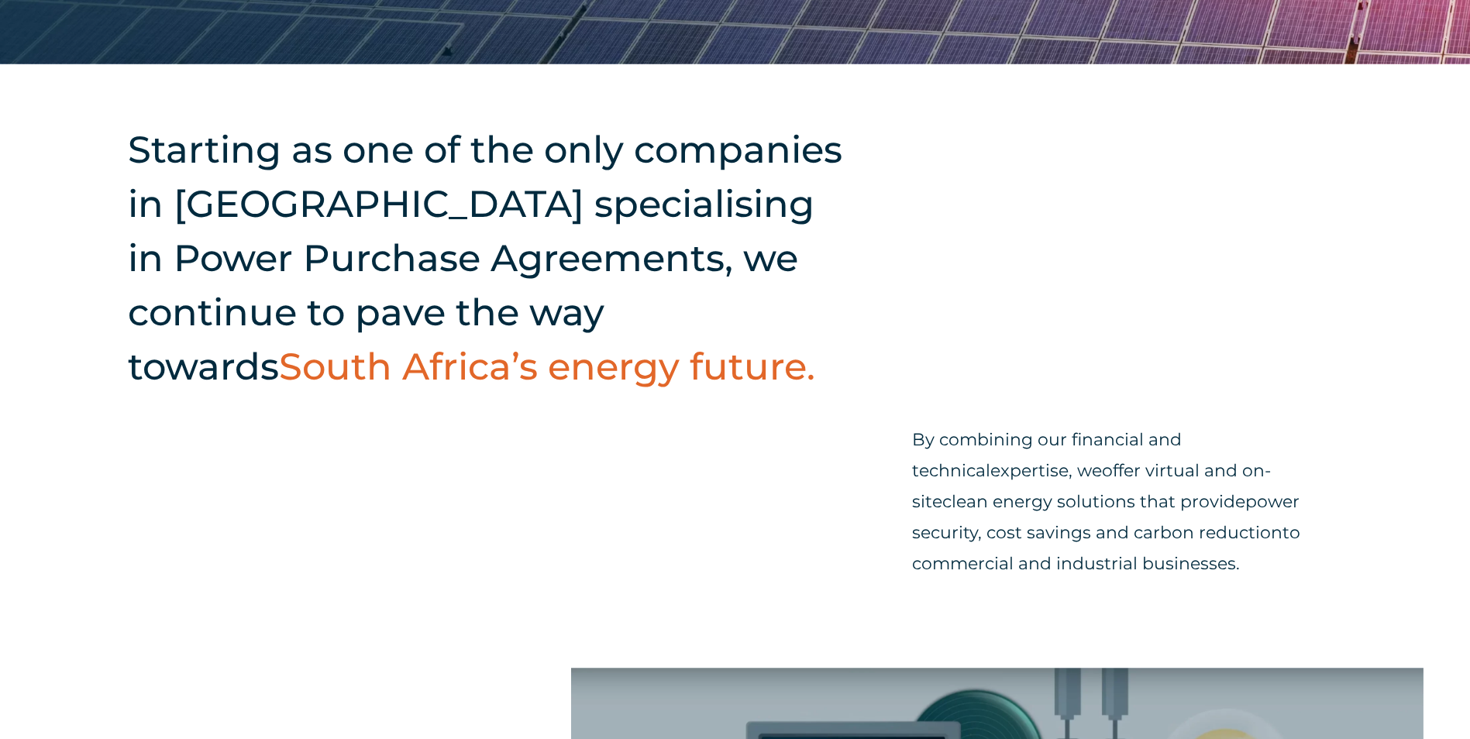
scroll to position [558, 0]
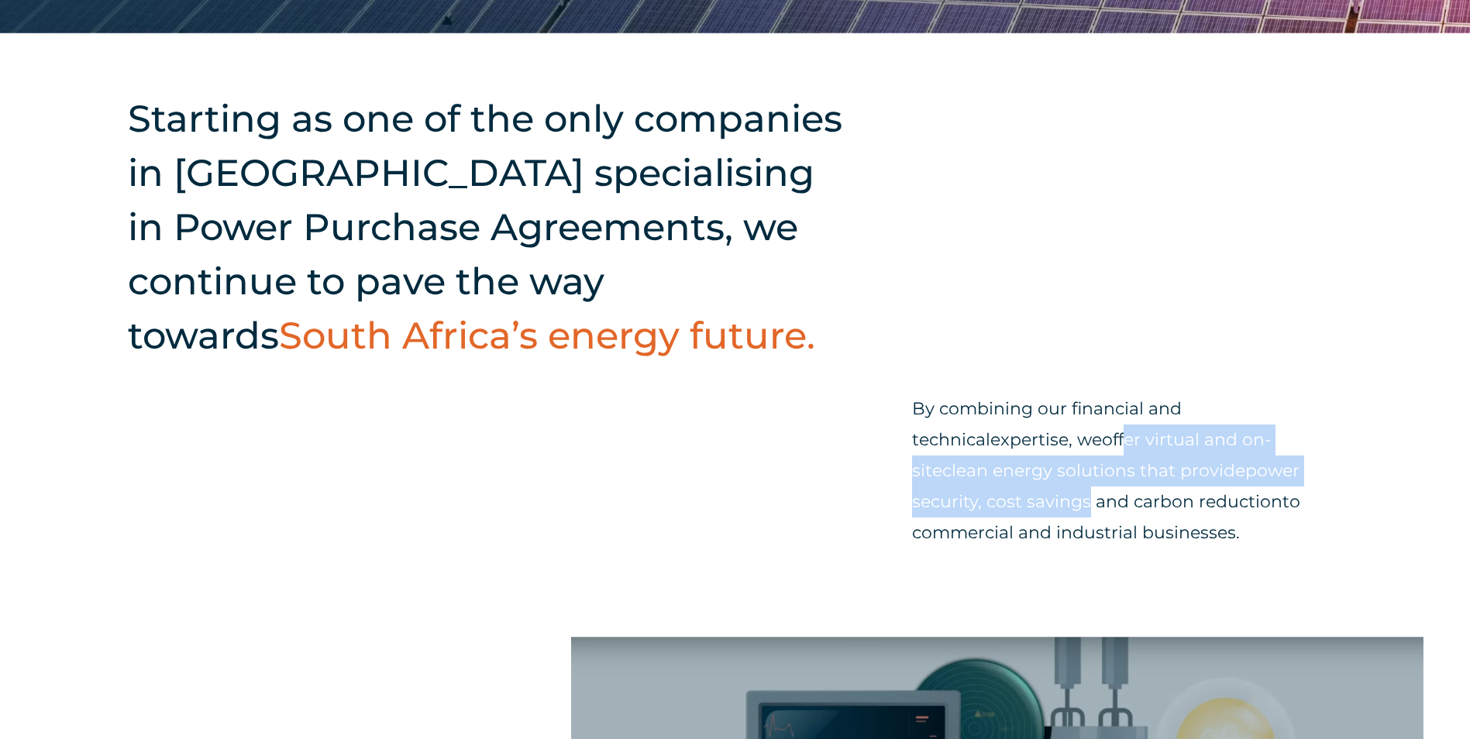
drag, startPoint x: 1049, startPoint y: 431, endPoint x: 1341, endPoint y: 477, distance: 295.8
click at [1341, 477] on p "By combining our financial and technical expertise , we offer virtual and on-si…" at bounding box center [1127, 471] width 430 height 155
click at [1027, 456] on p "By combining our financial and technical expertise , we offer virtual and on-si…" at bounding box center [1127, 471] width 430 height 155
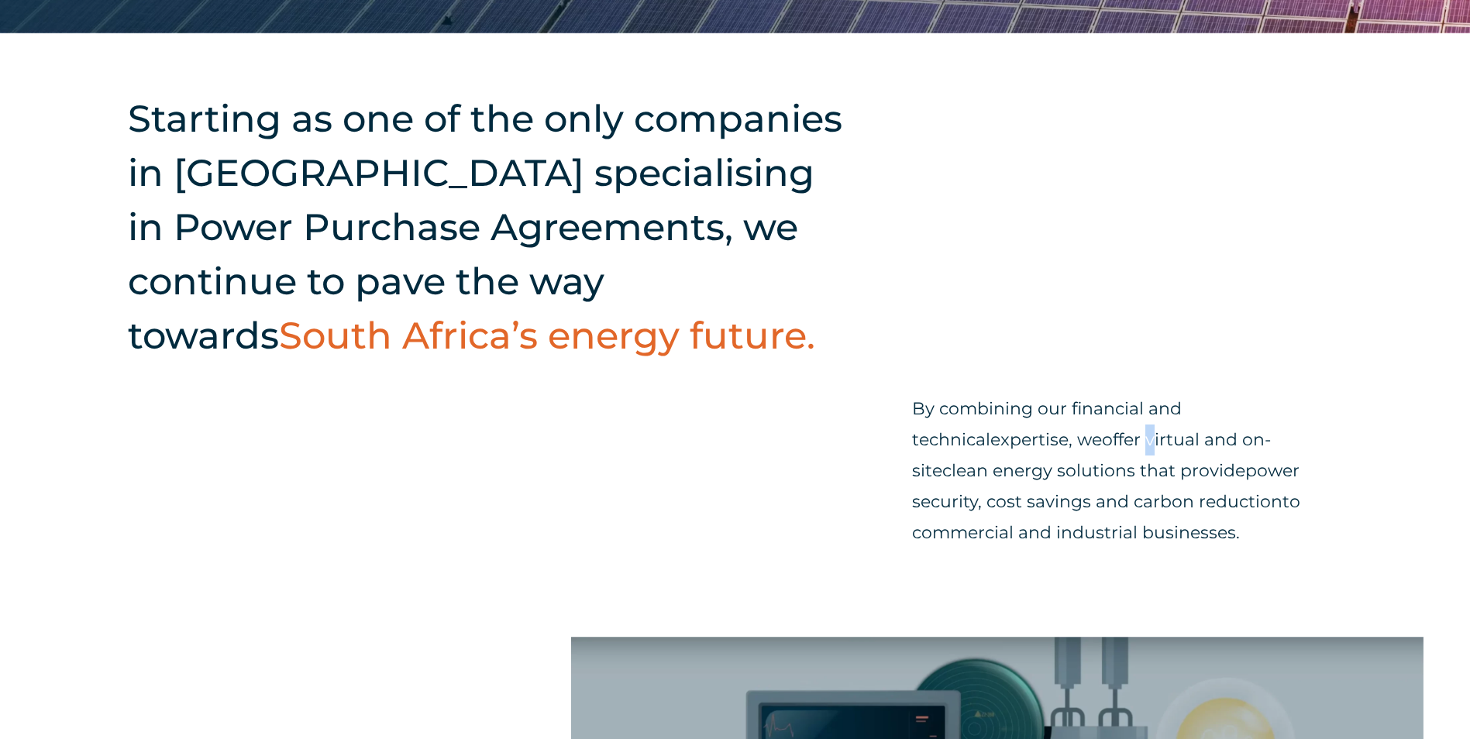
drag, startPoint x: 1069, startPoint y: 427, endPoint x: 1080, endPoint y: 443, distance: 19.6
click at [1080, 443] on p "By combining our financial and technical expertise , we offer virtual and on-si…" at bounding box center [1127, 471] width 430 height 155
drag, startPoint x: 1080, startPoint y: 443, endPoint x: 1054, endPoint y: 463, distance: 33.2
click at [1057, 463] on span "solutions that provide" at bounding box center [1151, 470] width 188 height 21
drag, startPoint x: 1081, startPoint y: 440, endPoint x: 1118, endPoint y: 529, distance: 96.5
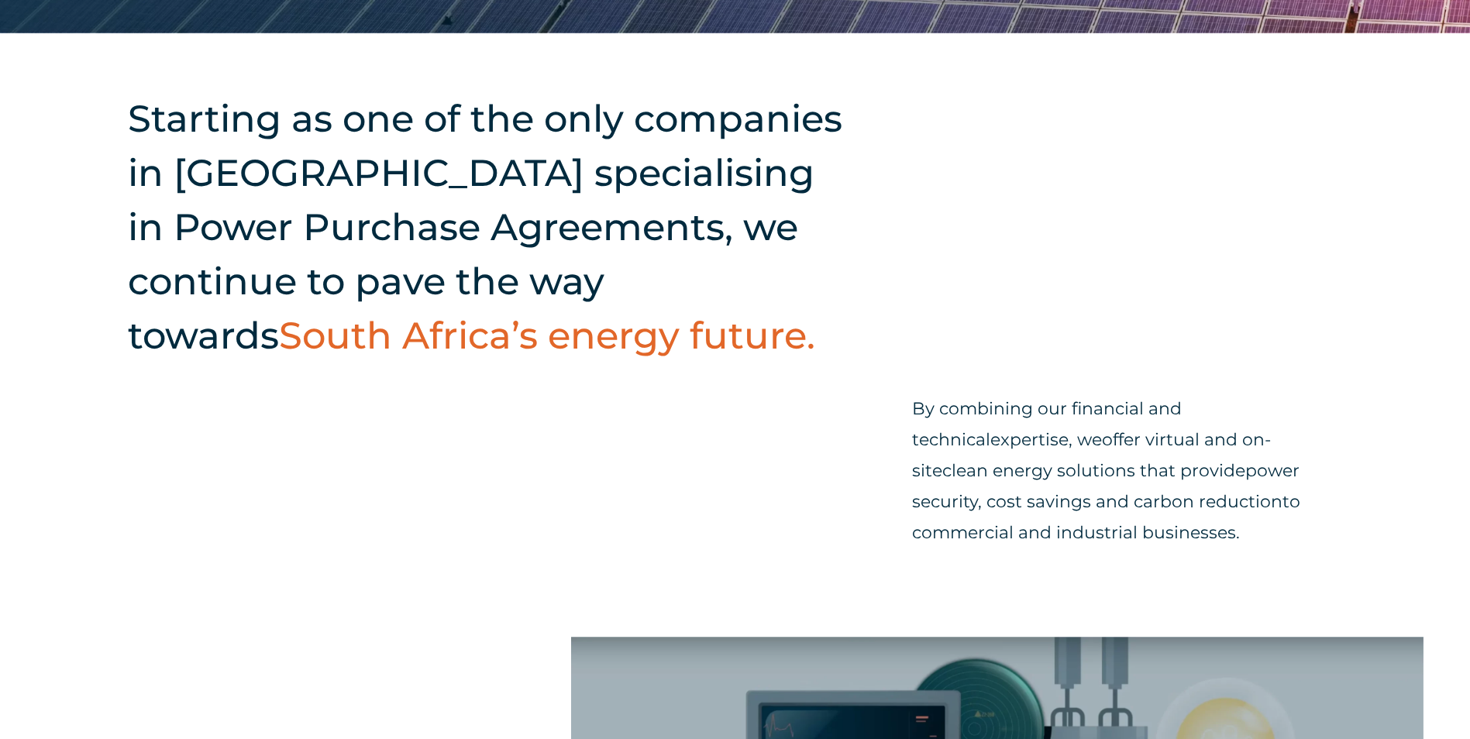
click at [1118, 529] on p "By combining our financial and technical expertise , we offer virtual and on-si…" at bounding box center [1127, 471] width 430 height 155
copy p "irtual and on-site clean energy solutions that provide power security, cost sav…"
click at [452, 559] on div "Starting as one of the only companies in South Africa specialising in Power Pur…" at bounding box center [735, 335] width 1470 height 604
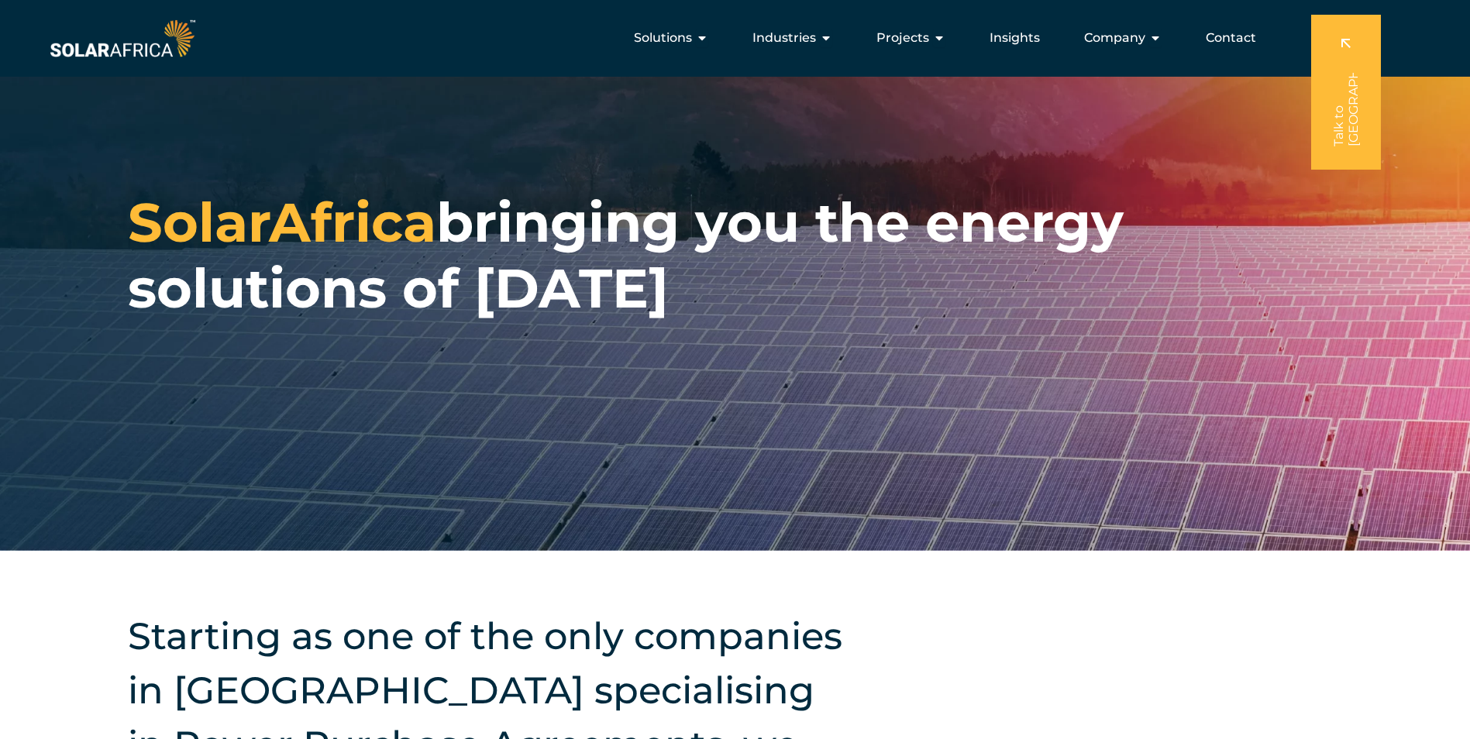
scroll to position [0, 0]
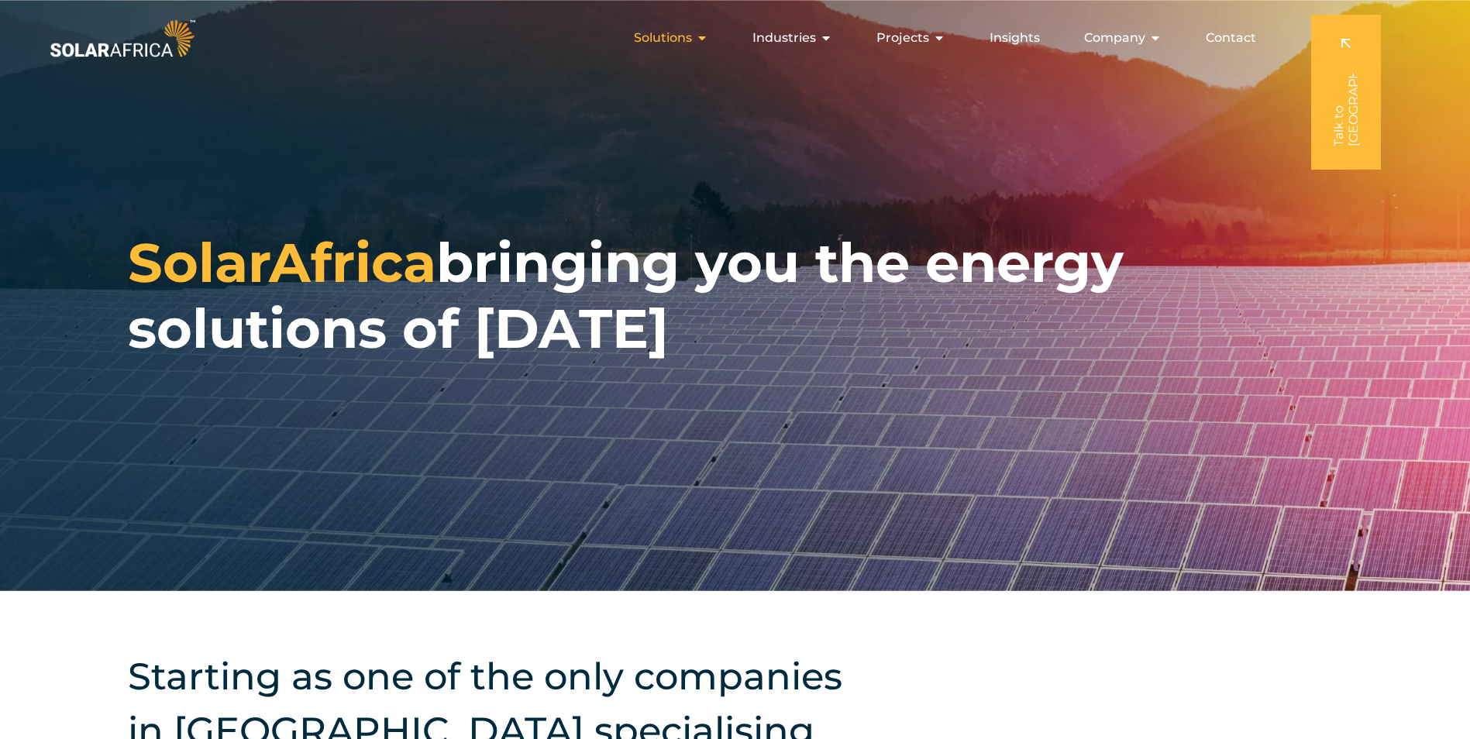
click at [706, 36] on icon "Menu" at bounding box center [702, 38] width 12 height 12
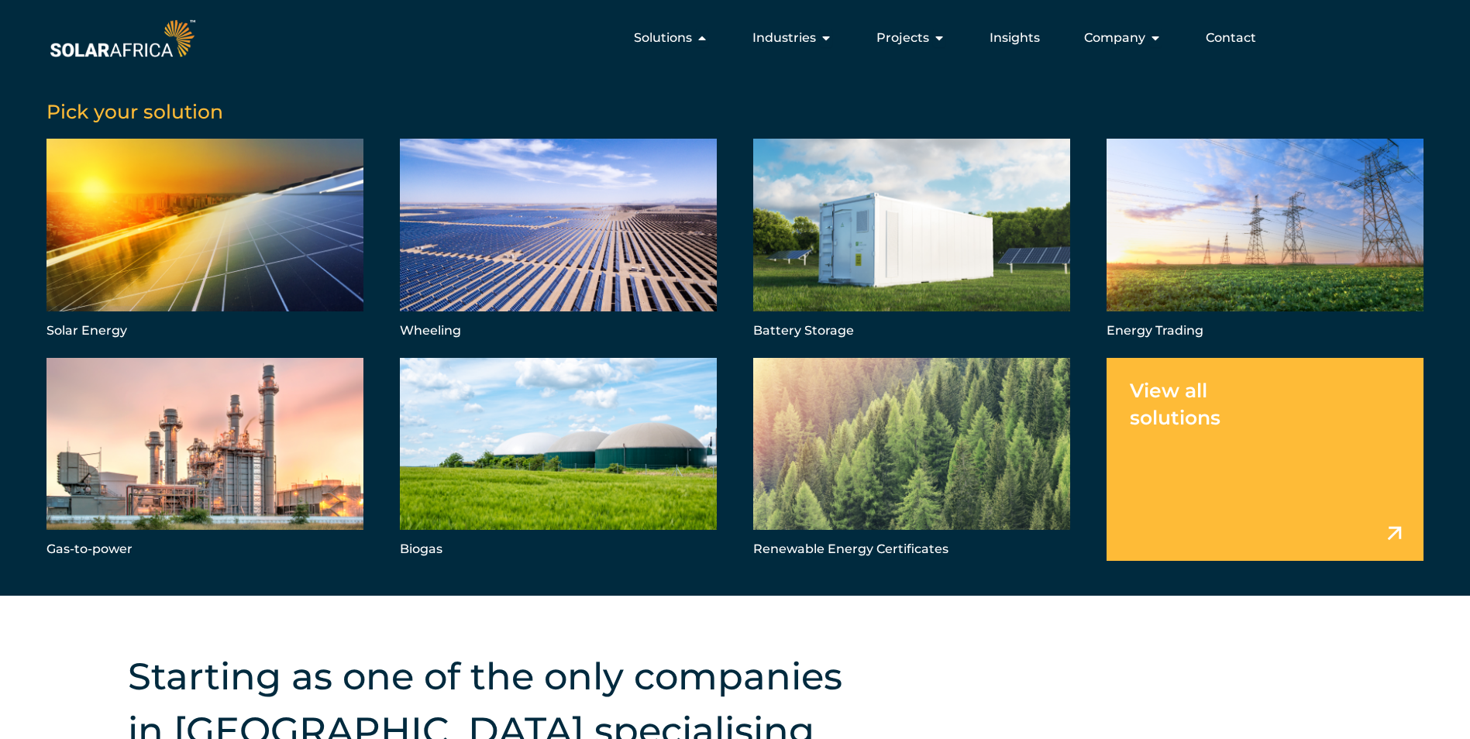
click at [1265, 460] on link "Menu" at bounding box center [1264, 459] width 317 height 203
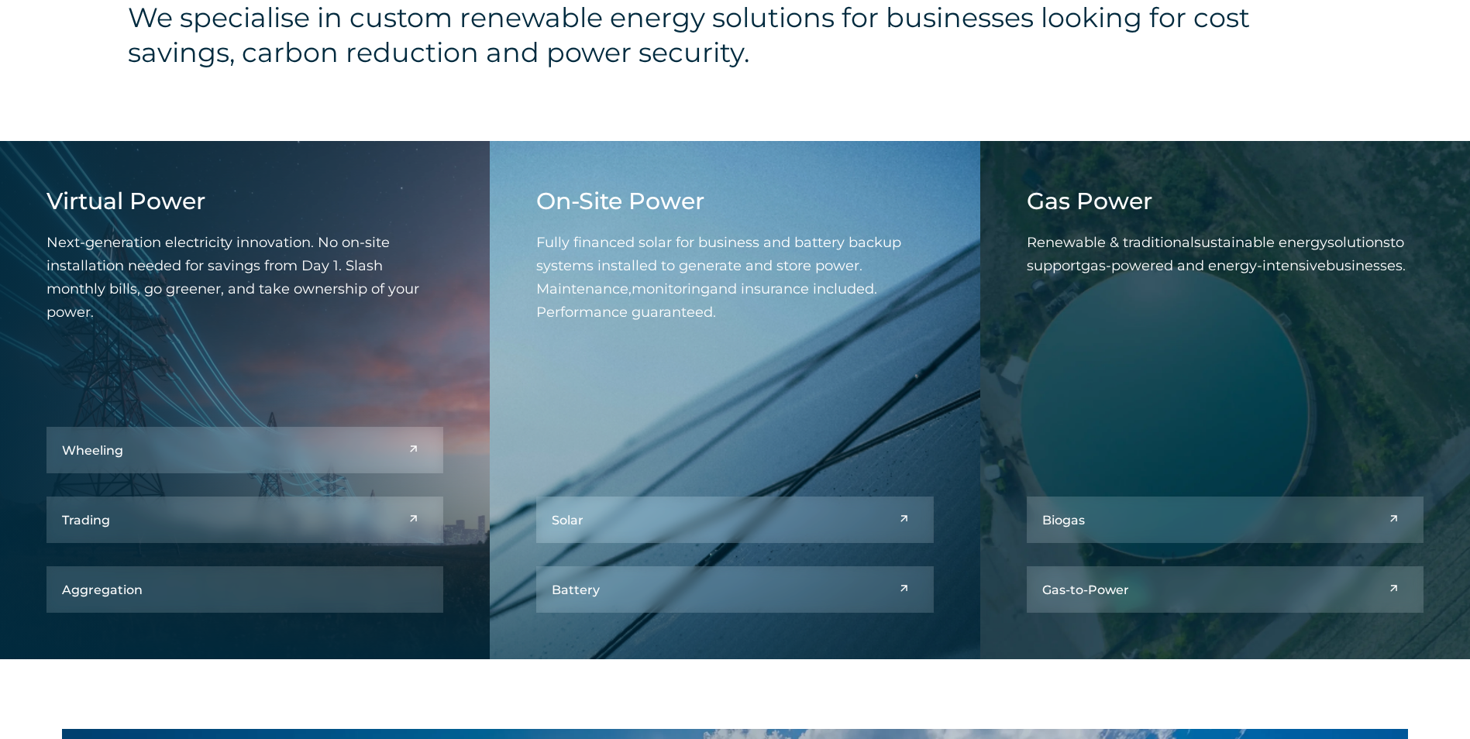
scroll to position [672, 0]
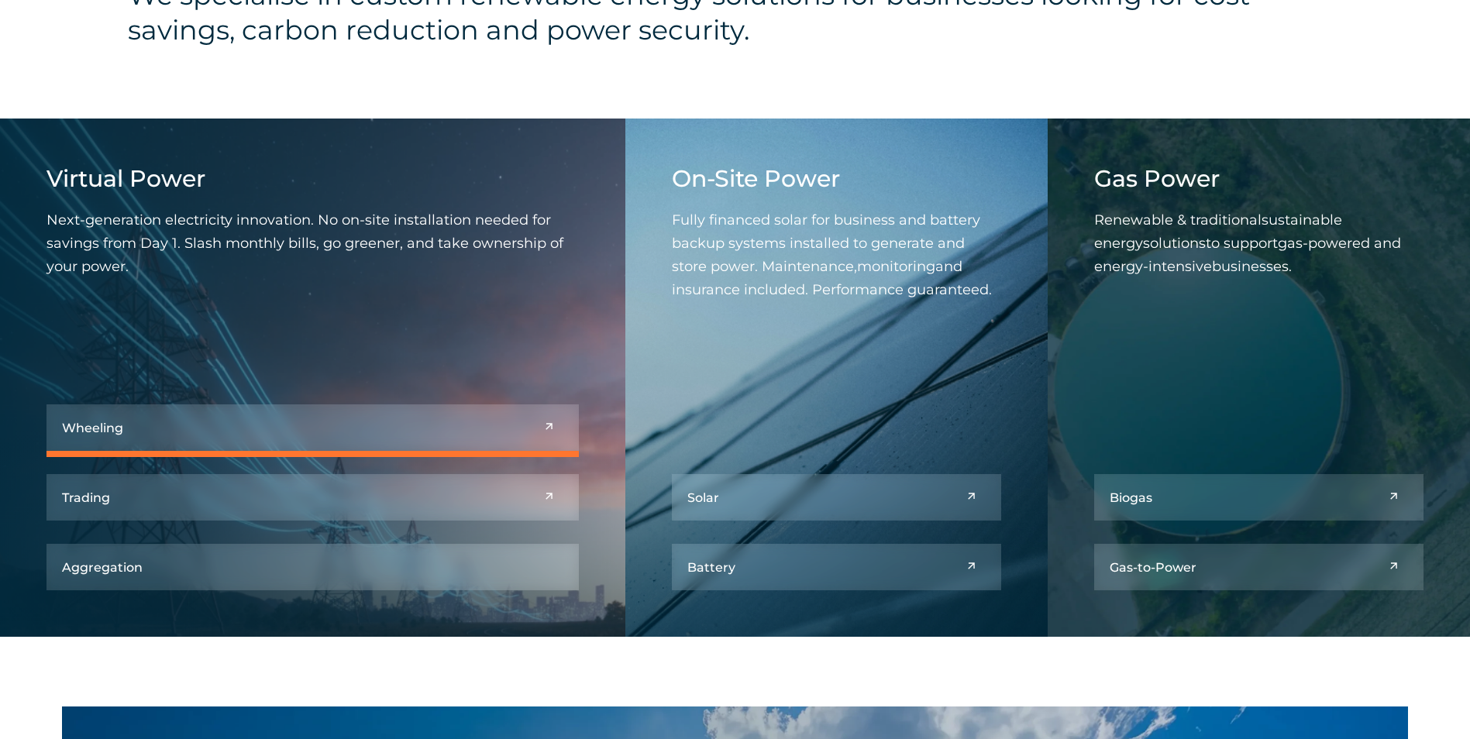
click at [523, 418] on link at bounding box center [312, 427] width 532 height 46
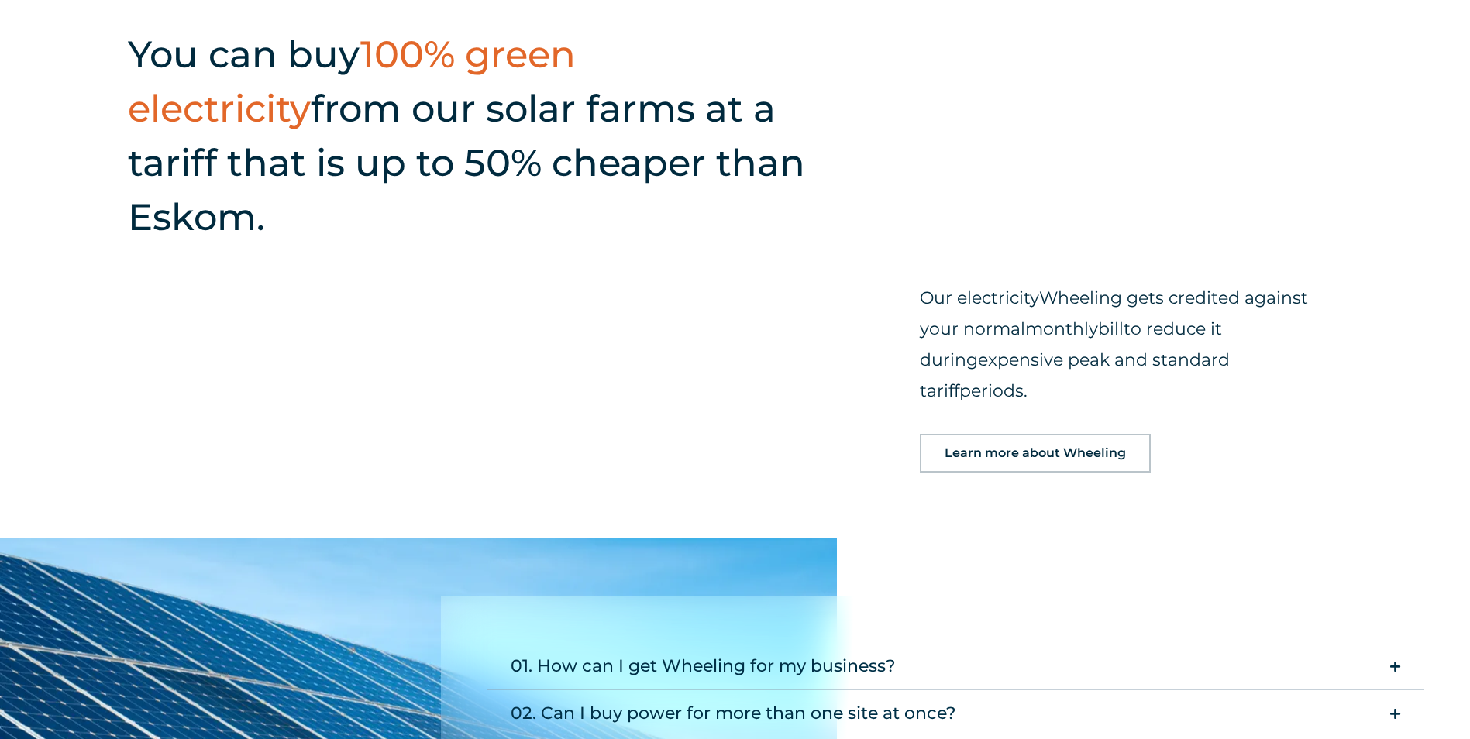
scroll to position [1615, 0]
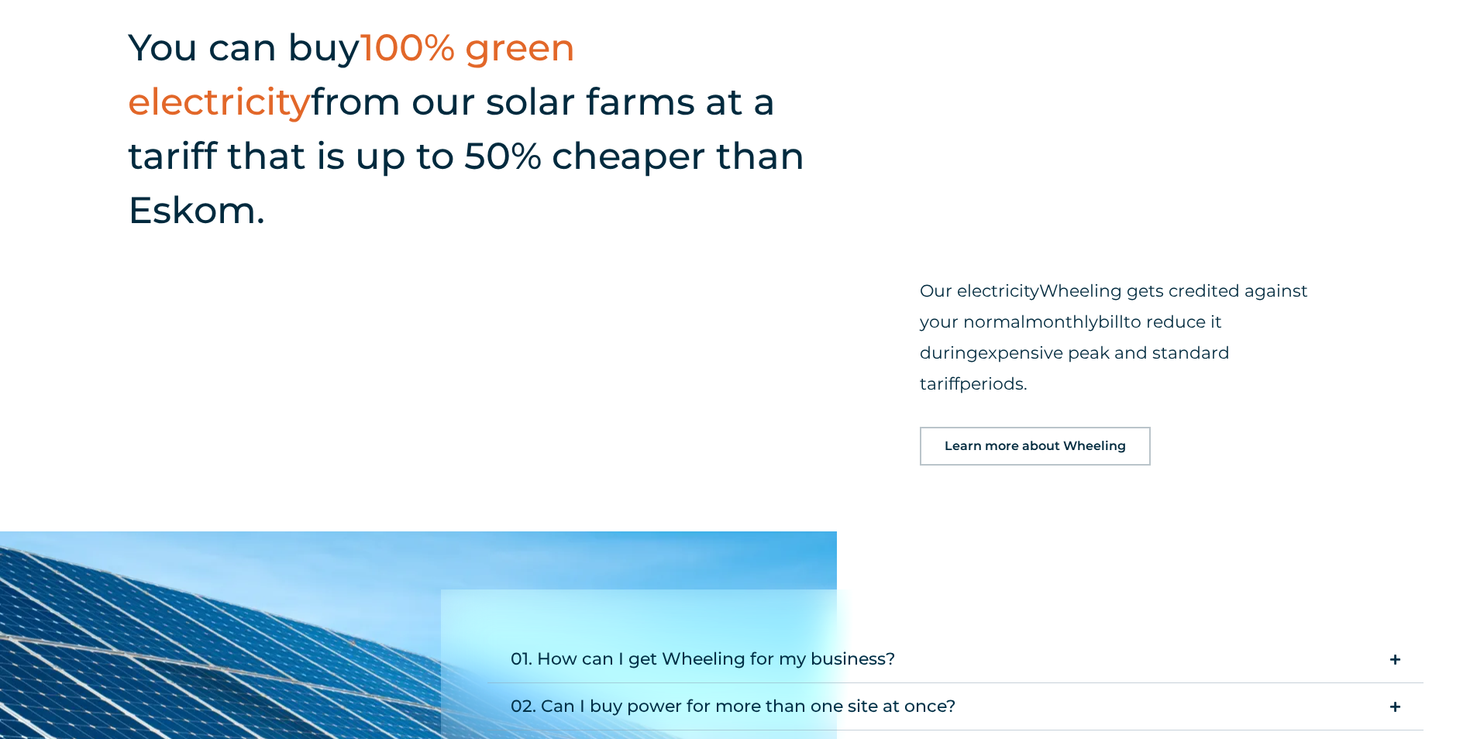
click at [1109, 440] on span "Learn more about Wheeling" at bounding box center [1034, 446] width 181 height 12
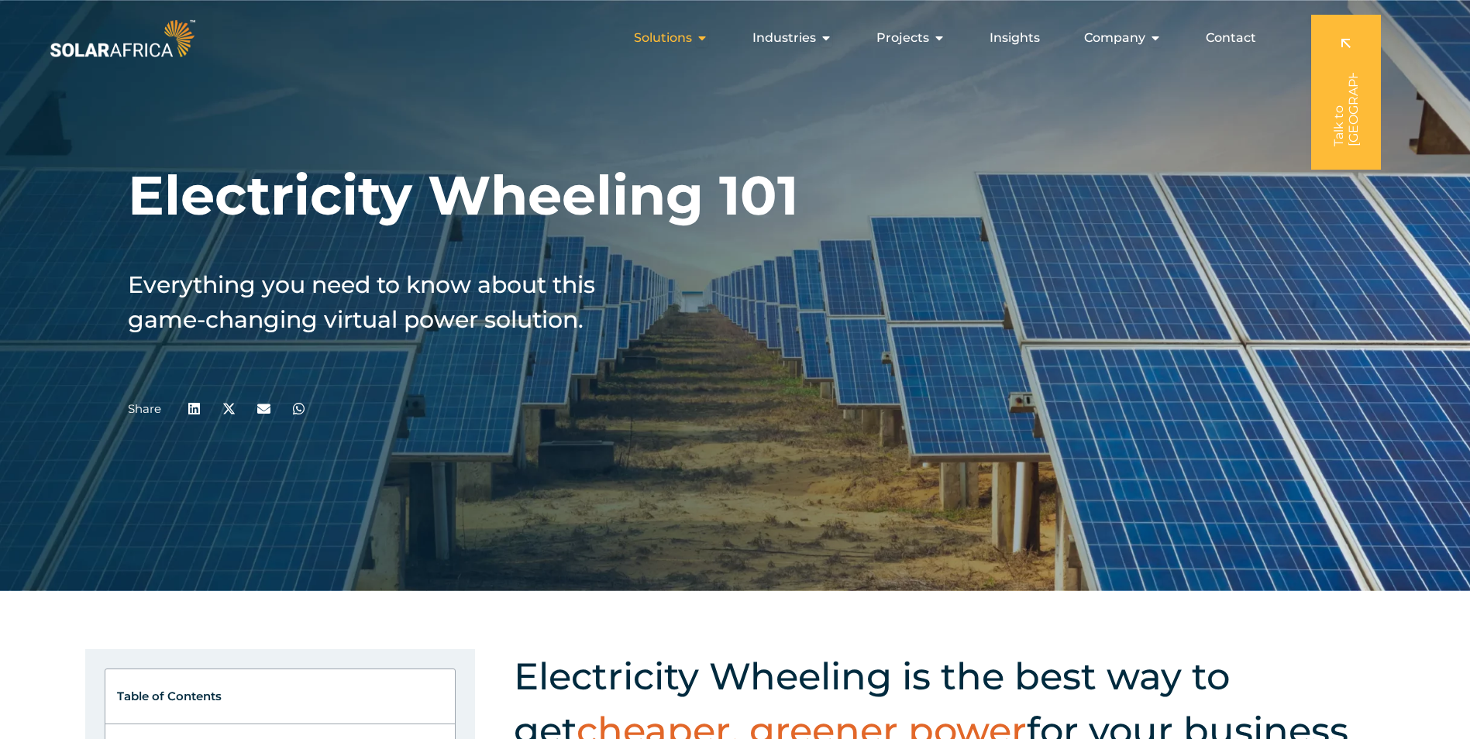
click at [702, 40] on icon "Menu" at bounding box center [702, 38] width 12 height 12
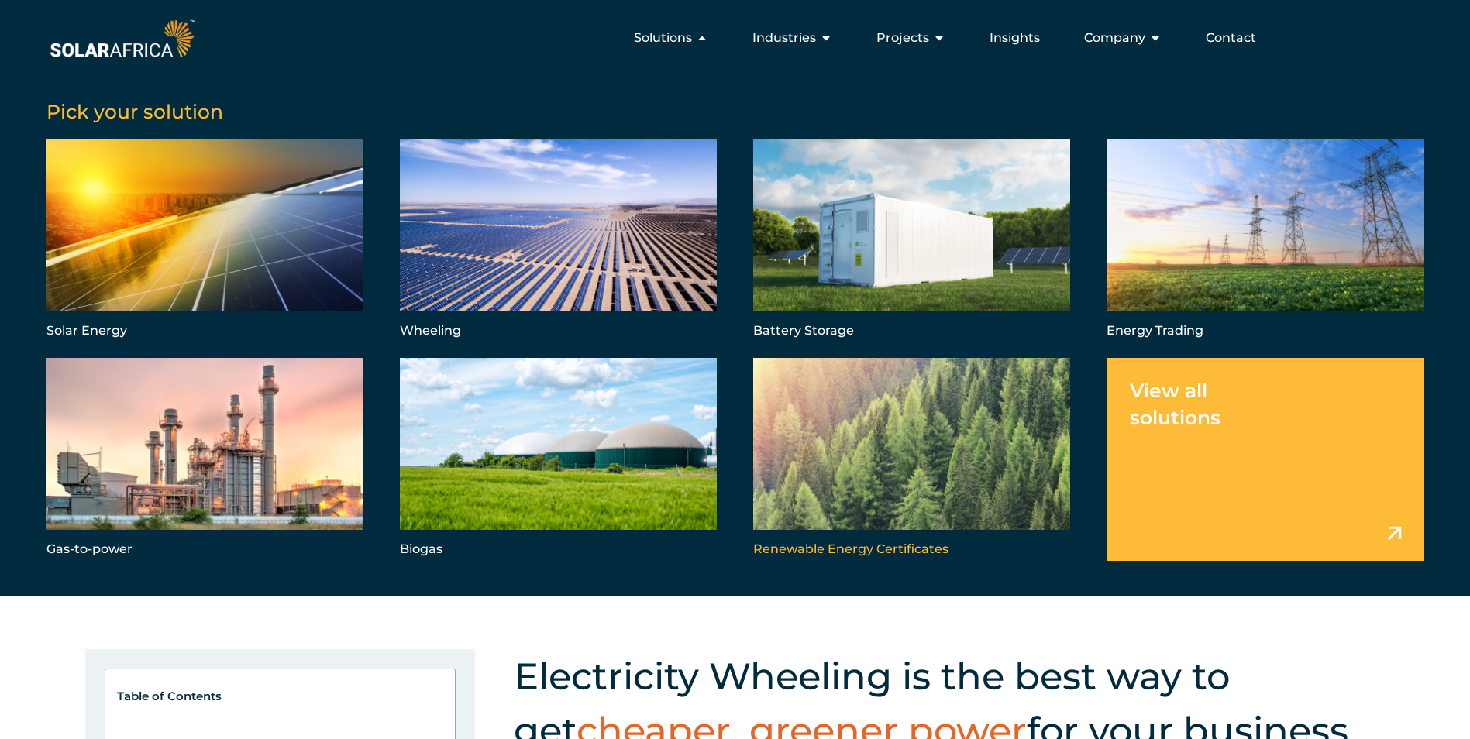
click at [858, 500] on link "Menu" at bounding box center [911, 459] width 317 height 203
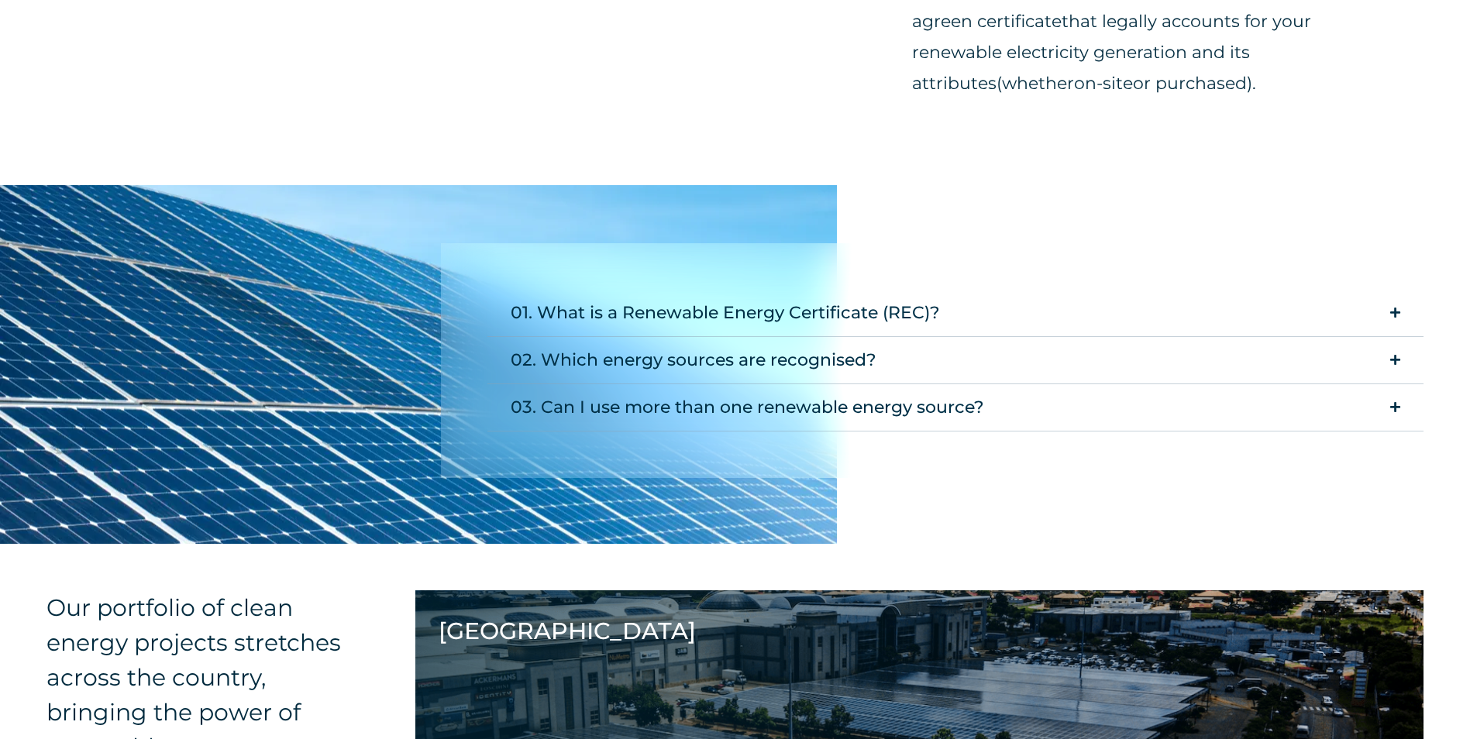
scroll to position [1532, 0]
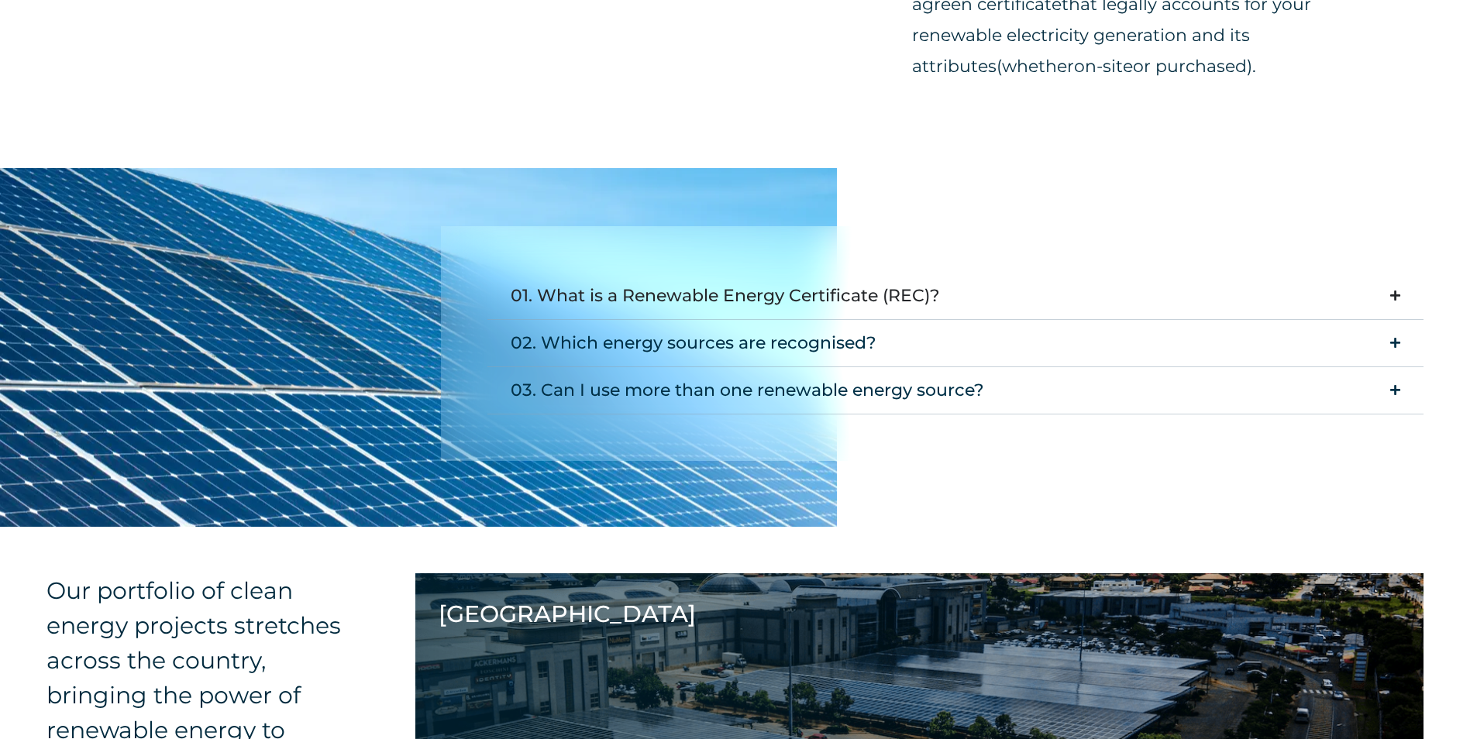
click at [1402, 294] on summary "01. What is a Renewable Energy Certificate (REC)?" at bounding box center [955, 296] width 936 height 47
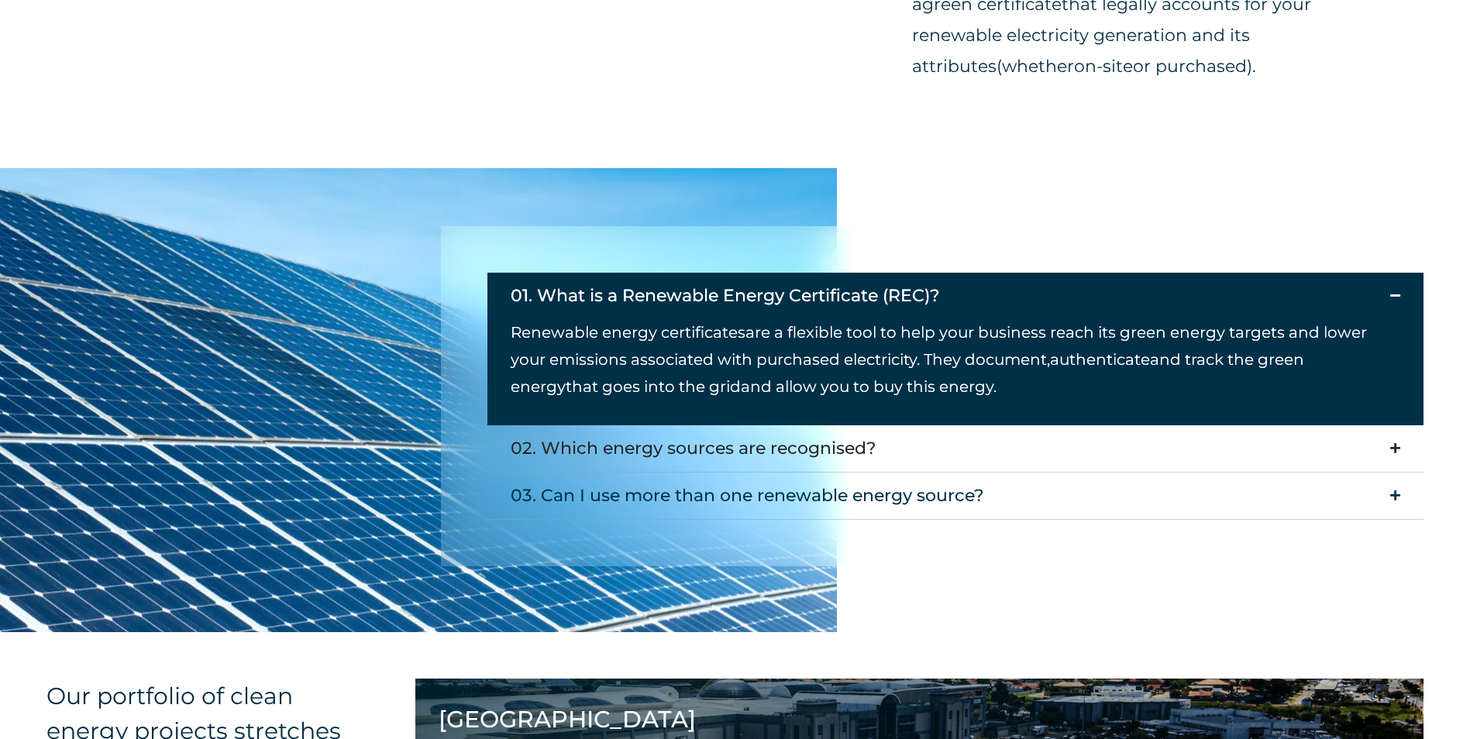
click at [1388, 452] on summary "02. Which energy sources are recognised?" at bounding box center [955, 448] width 936 height 47
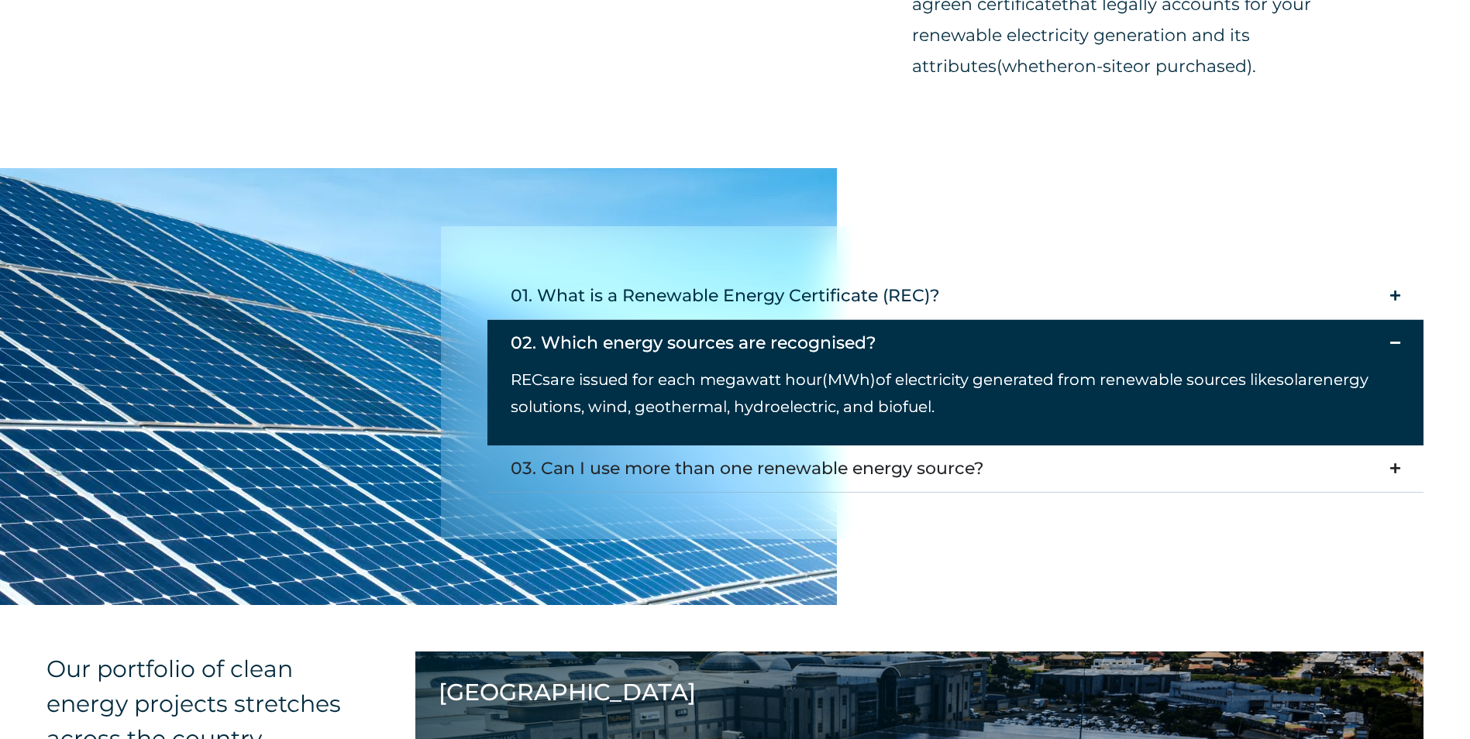
click at [1395, 473] on icon "Accordion. Open links with Enter or Space, close with Escape, and navigate with…" at bounding box center [1395, 469] width 10 height 12
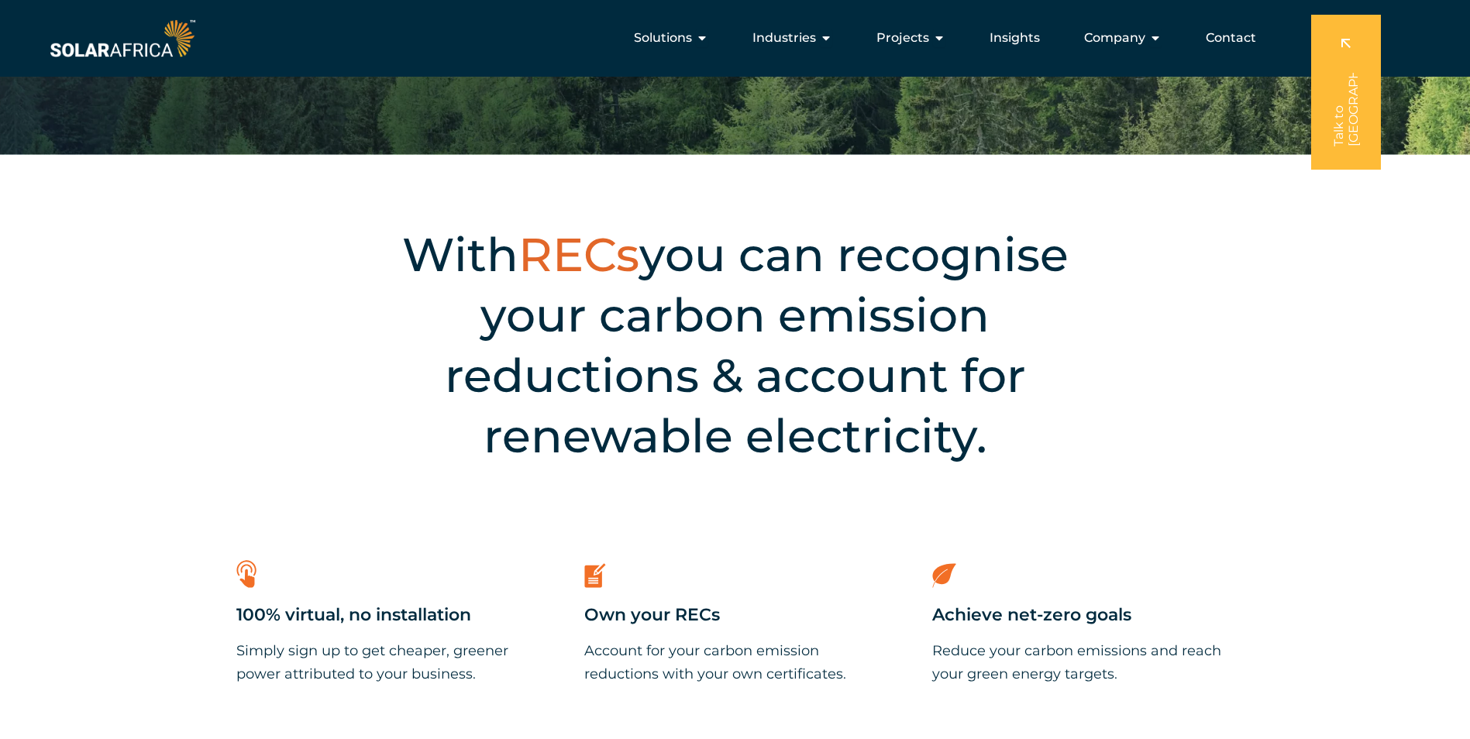
scroll to position [430, 0]
